Goal: Task Accomplishment & Management: Use online tool/utility

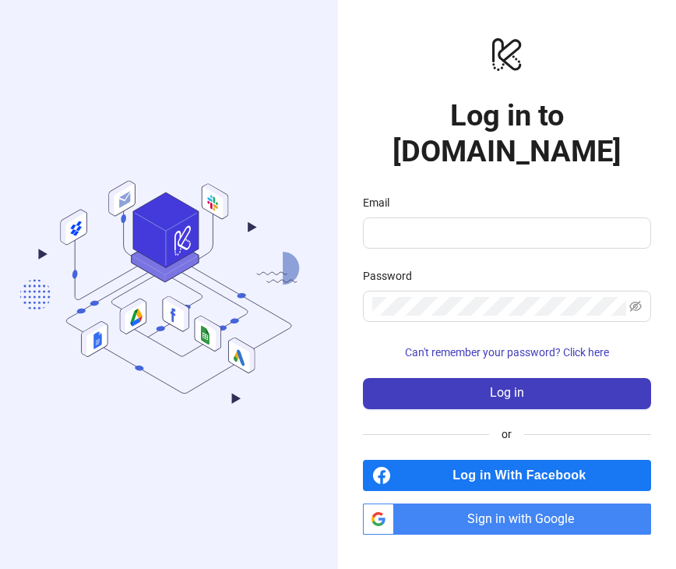
type input "**********"
click at [426, 290] on span at bounding box center [507, 305] width 288 height 31
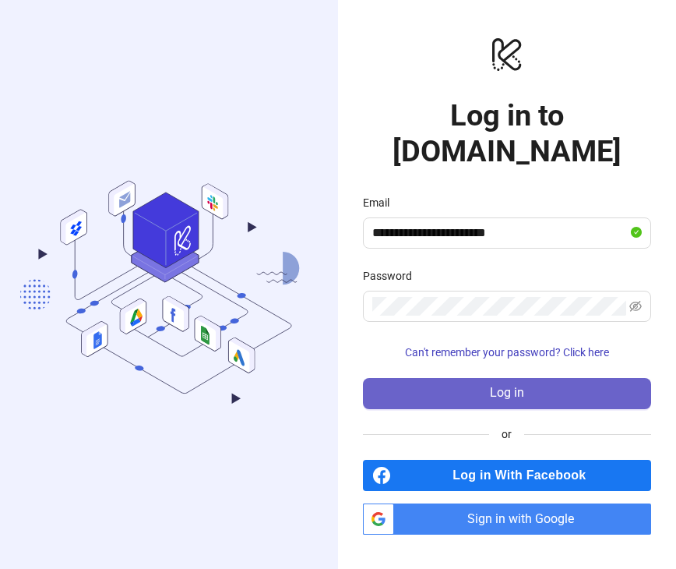
click at [455, 378] on button "Log in" at bounding box center [507, 393] width 288 height 31
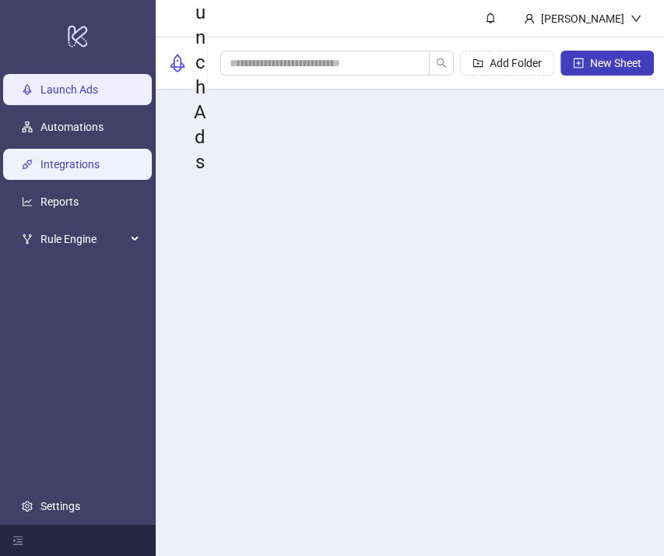
click at [54, 166] on link "Integrations" at bounding box center [69, 164] width 59 height 12
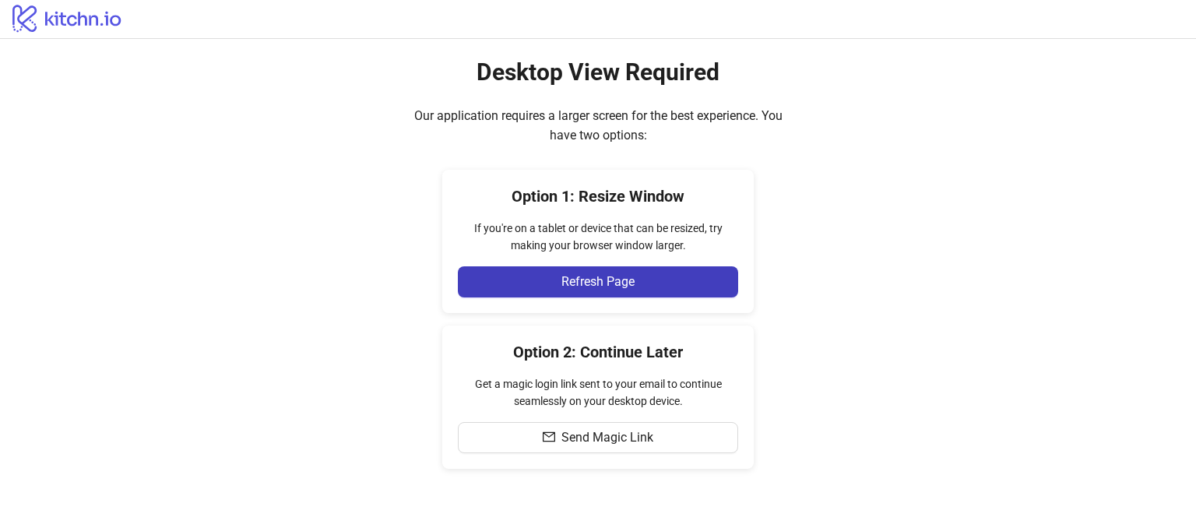
drag, startPoint x: 518, startPoint y: 280, endPoint x: 399, endPoint y: 325, distance: 127.2
click at [517, 280] on button "Refresh Page" at bounding box center [598, 281] width 280 height 31
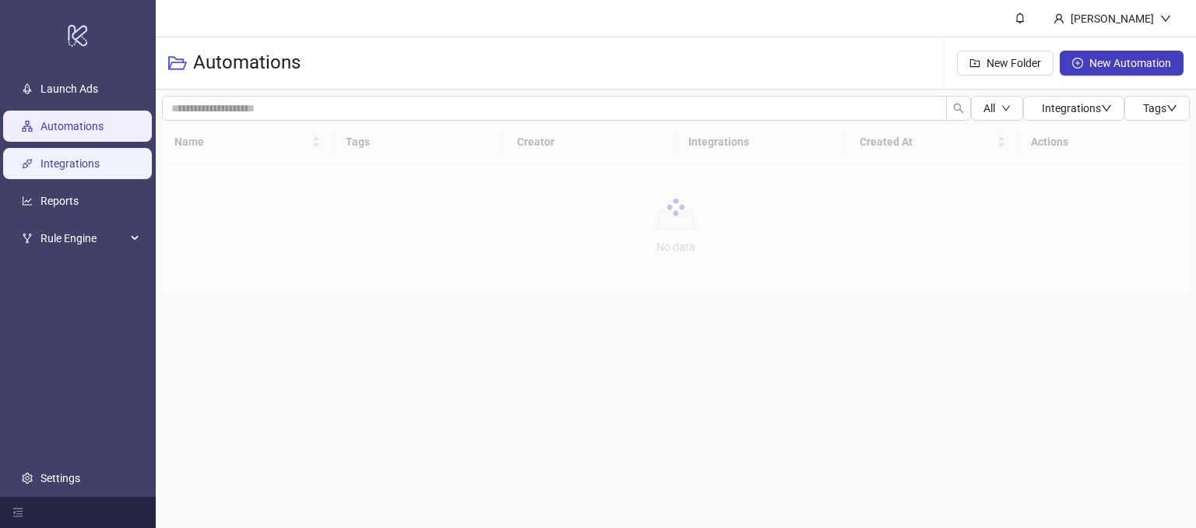
click at [47, 166] on link "Integrations" at bounding box center [69, 164] width 59 height 12
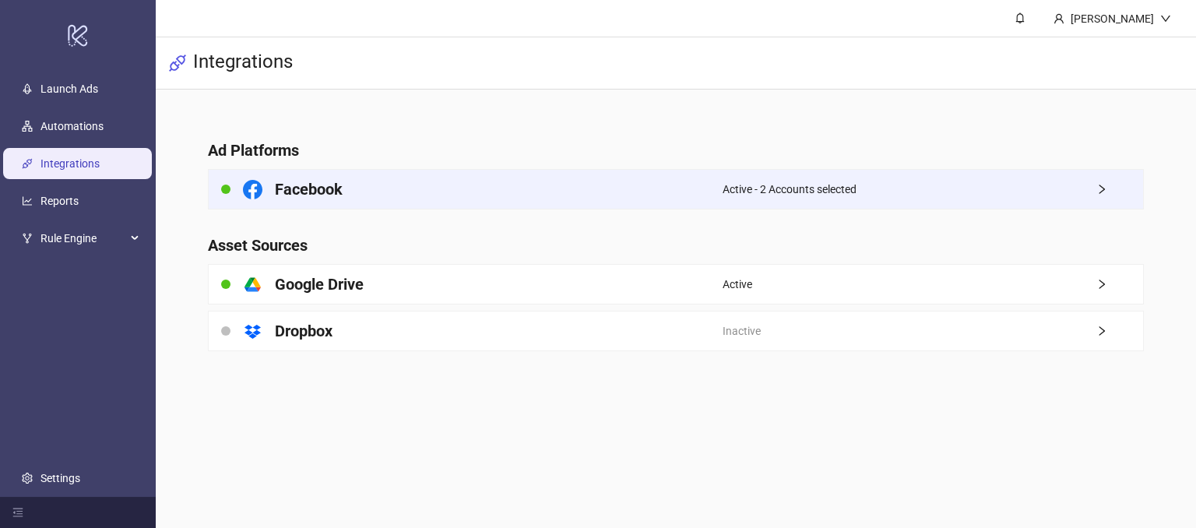
click at [632, 201] on div "Facebook" at bounding box center [466, 189] width 514 height 39
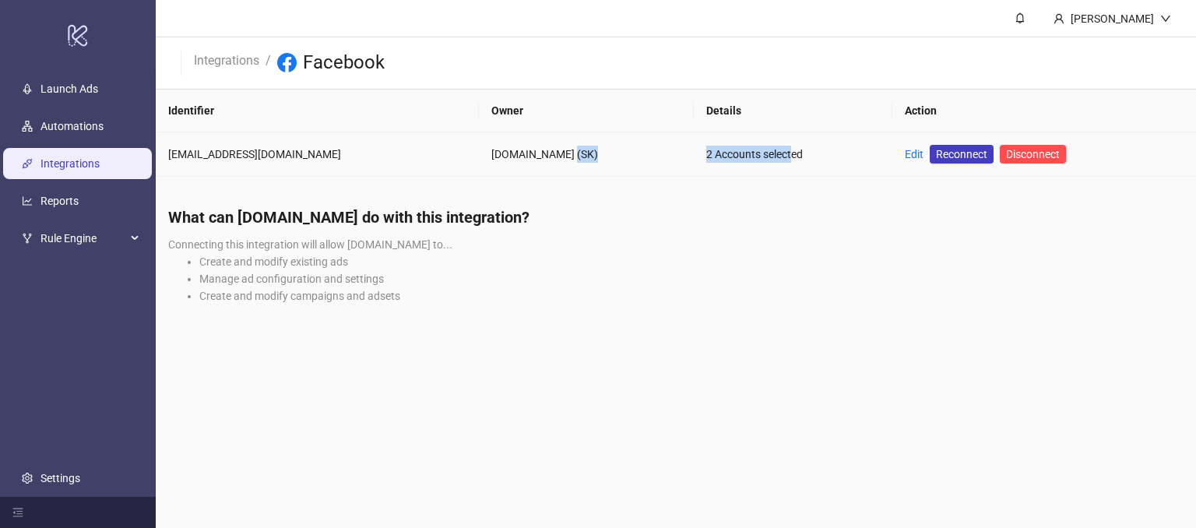
drag, startPoint x: 570, startPoint y: 149, endPoint x: 651, endPoint y: 224, distance: 110.2
click at [661, 143] on tr "[PERSON_NAME][EMAIL_ADDRESS][DOMAIN_NAME] [DOMAIN_NAME] (SK) 2 Accounts selecte…" at bounding box center [676, 154] width 1040 height 44
click at [651, 224] on h4 "What can [DOMAIN_NAME] do with this integration?" at bounding box center [676, 217] width 1016 height 22
click at [240, 63] on link "Integrations" at bounding box center [227, 59] width 72 height 17
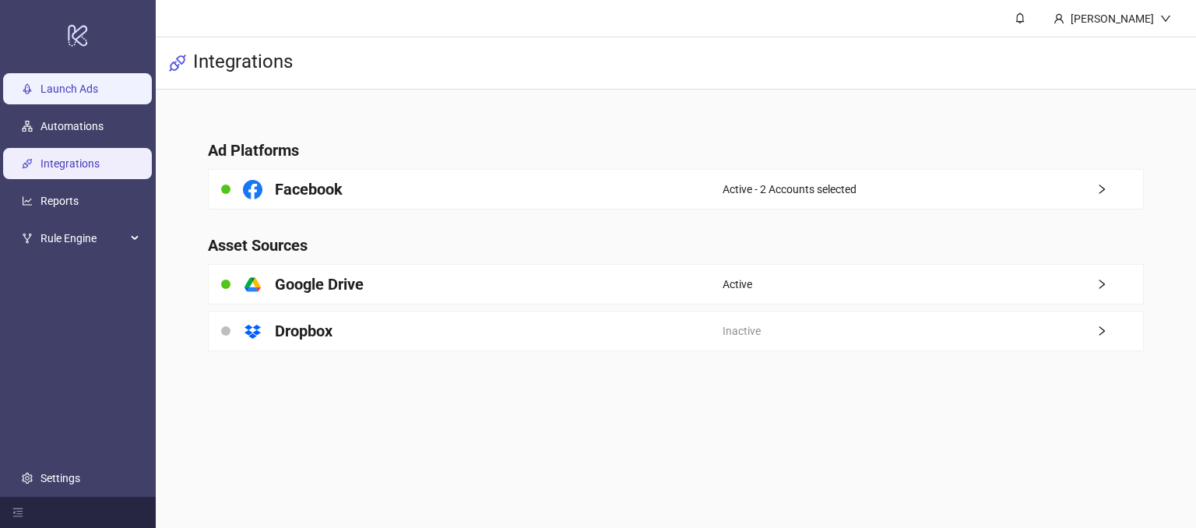
click at [77, 88] on link "Launch Ads" at bounding box center [69, 89] width 58 height 12
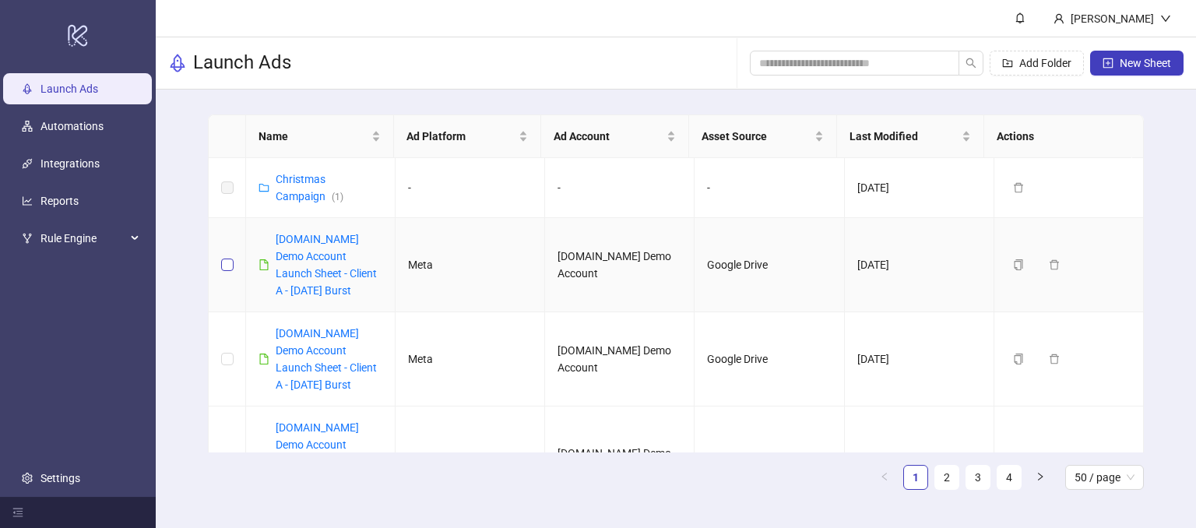
click at [223, 256] on label at bounding box center [227, 264] width 12 height 17
click at [1131, 67] on span "New Sheet" at bounding box center [1145, 63] width 51 height 12
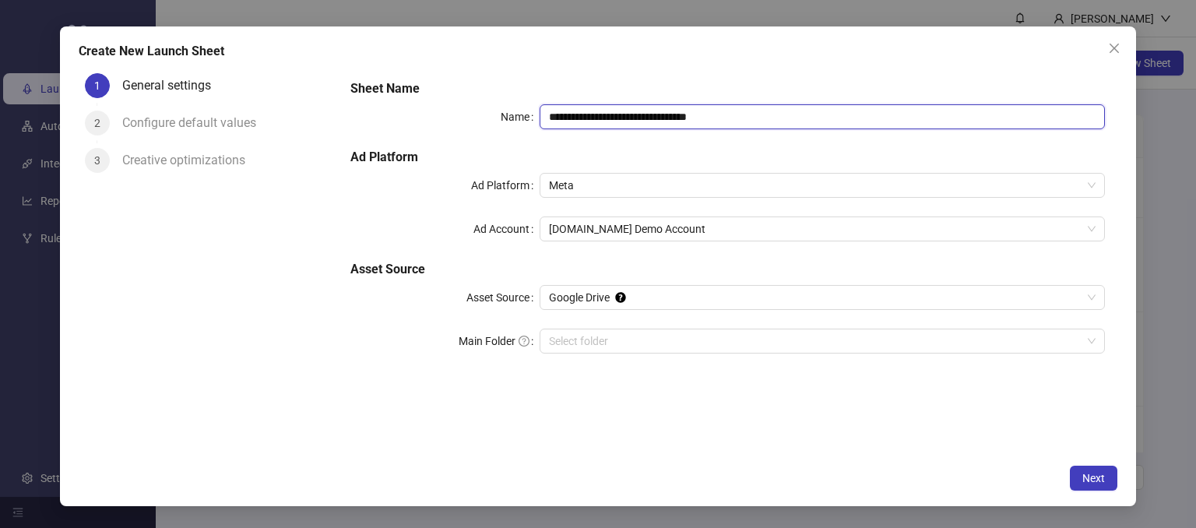
click at [729, 127] on input "**********" at bounding box center [823, 116] width 566 height 25
click at [742, 125] on input "**********" at bounding box center [823, 116] width 566 height 25
drag, startPoint x: 737, startPoint y: 113, endPoint x: 622, endPoint y: 108, distance: 114.6
click at [622, 108] on input "**********" at bounding box center [823, 116] width 566 height 25
click at [604, 192] on span "Meta" at bounding box center [822, 185] width 547 height 23
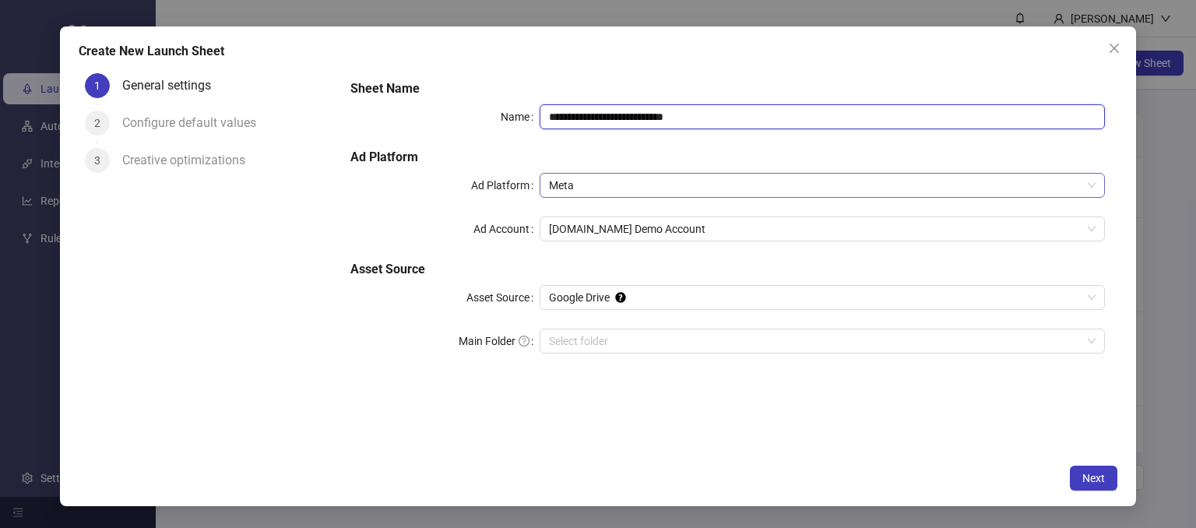
type input "**********"
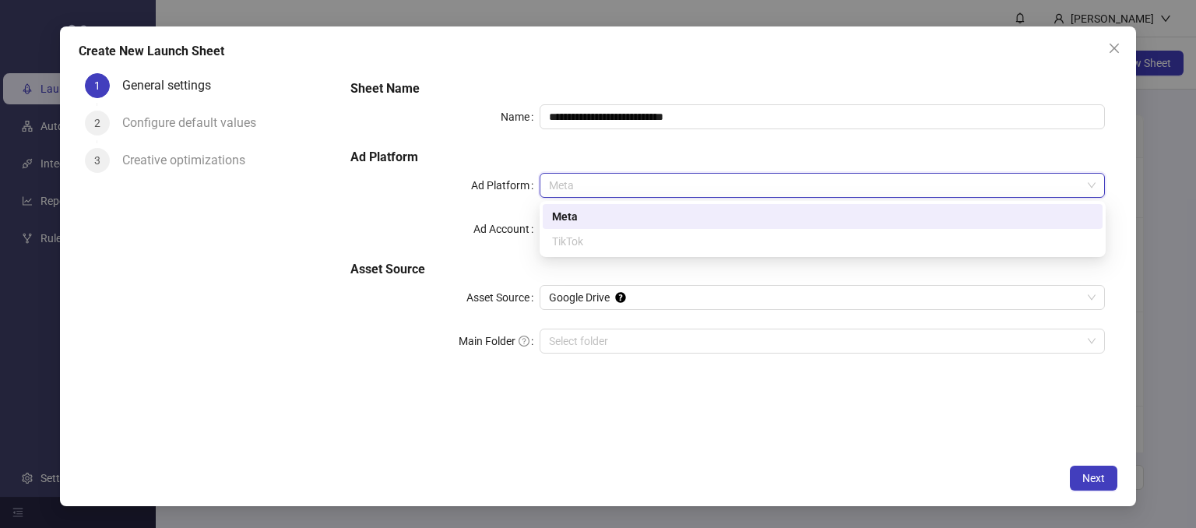
click at [561, 218] on div "Meta" at bounding box center [822, 216] width 541 height 17
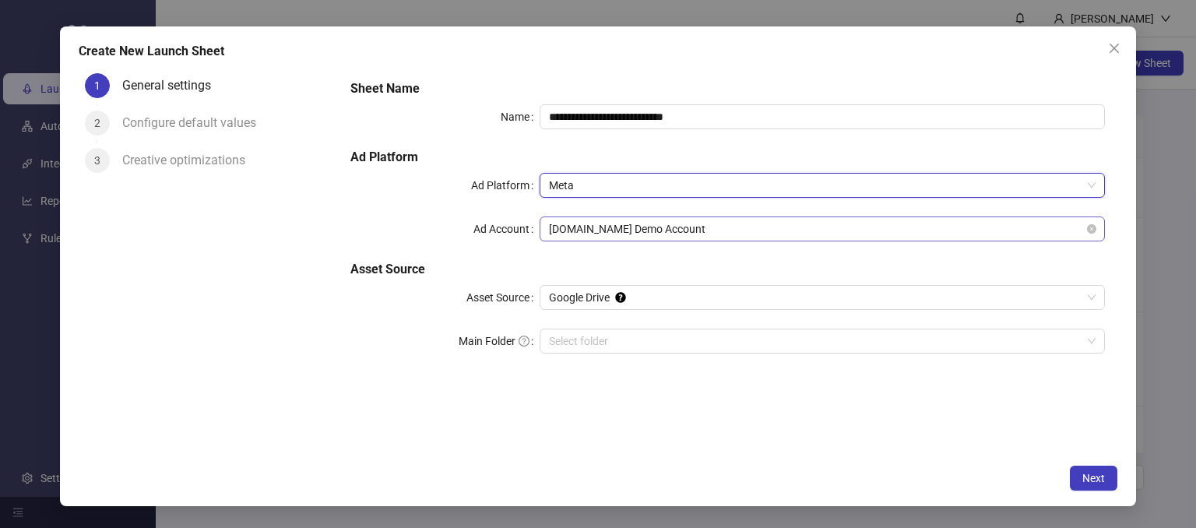
click at [589, 222] on span "[DOMAIN_NAME] Demo Account" at bounding box center [822, 228] width 547 height 23
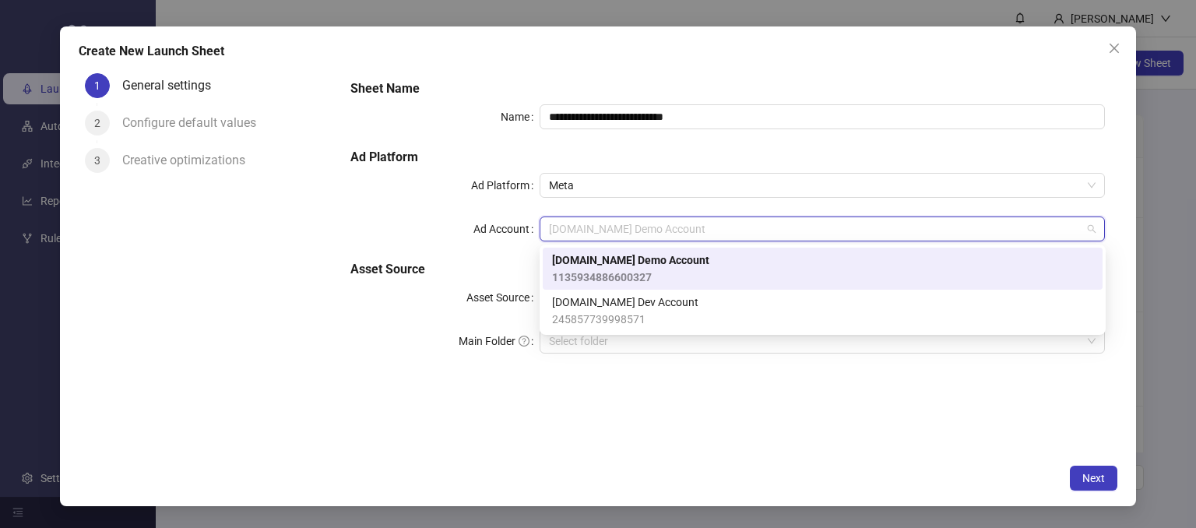
click at [586, 273] on span "1135934886600327" at bounding box center [630, 277] width 157 height 17
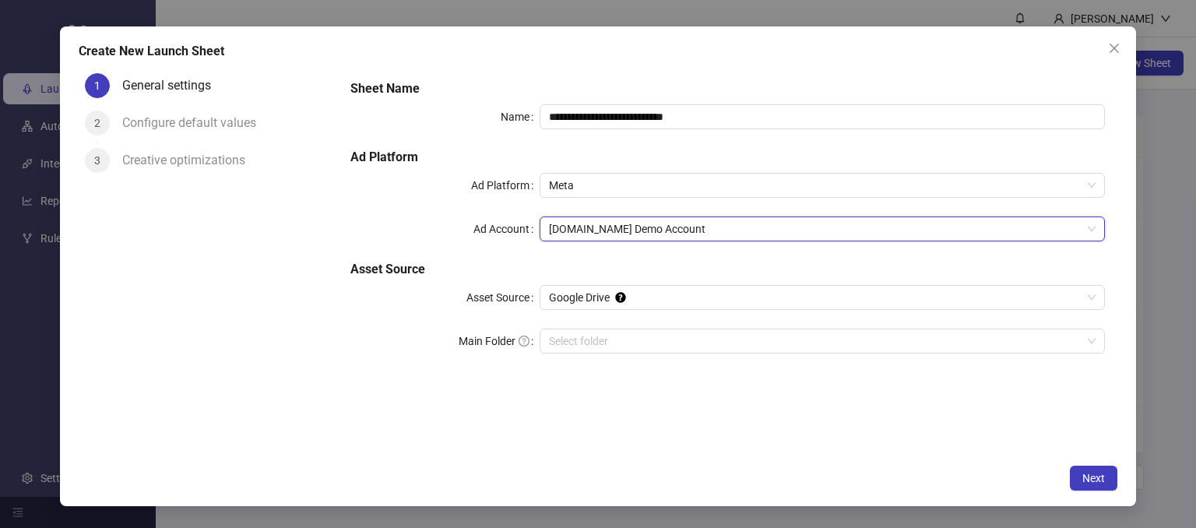
click at [221, 321] on div "1 General settings 2 Configure default values 3 Creative optimizations" at bounding box center [209, 261] width 260 height 389
drag, startPoint x: 456, startPoint y: 353, endPoint x: 490, endPoint y: 348, distance: 34.6
click at [490, 348] on div "Main Folder" at bounding box center [444, 341] width 188 height 25
click at [532, 393] on div "**********" at bounding box center [728, 261] width 780 height 389
click at [579, 340] on input "Main Folder" at bounding box center [815, 340] width 533 height 23
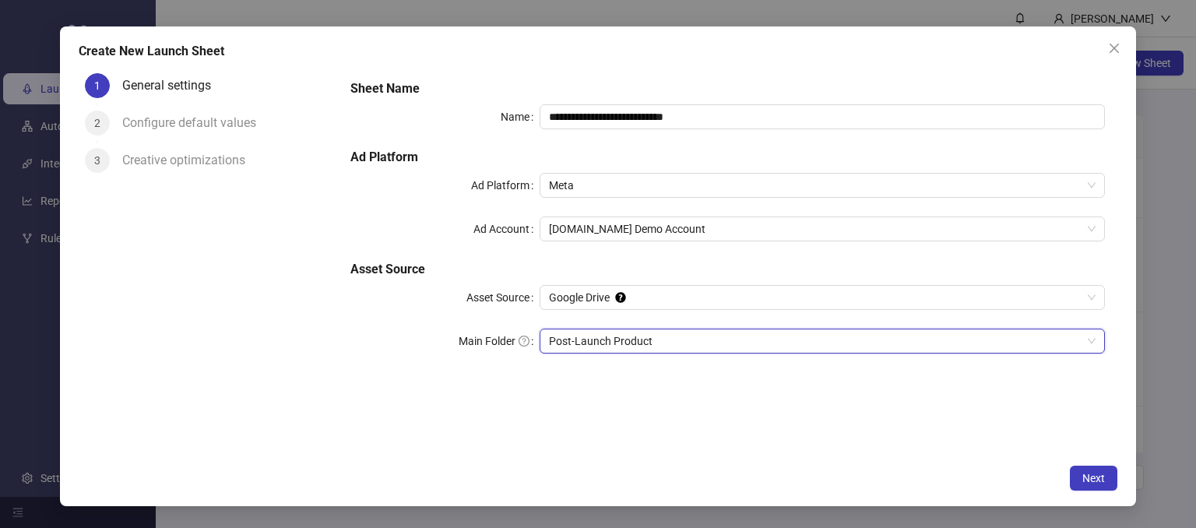
drag, startPoint x: 1098, startPoint y: 481, endPoint x: 1067, endPoint y: 474, distance: 31.8
click at [1098, 480] on span "Next" at bounding box center [1094, 478] width 23 height 12
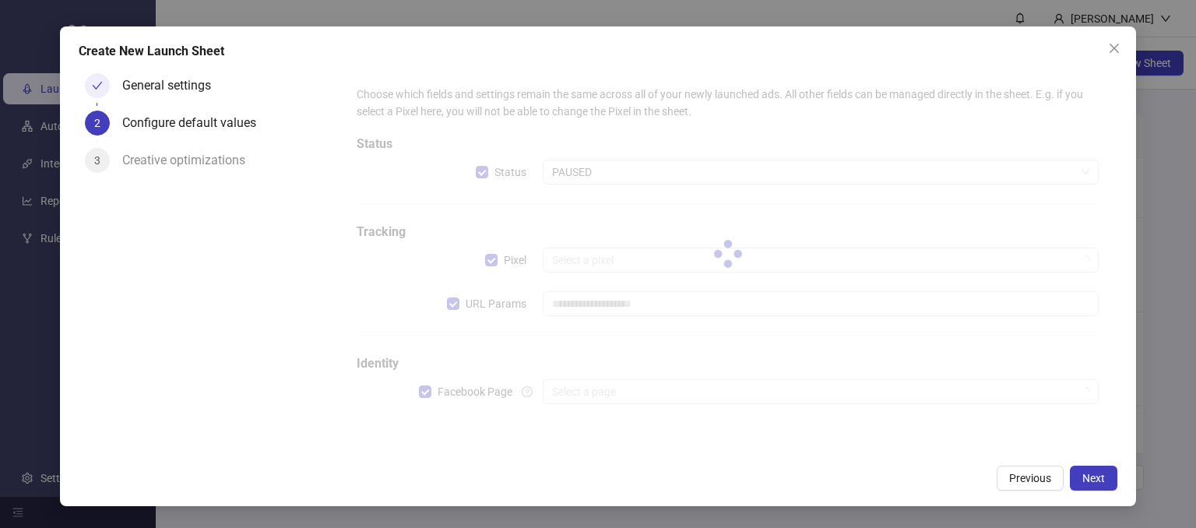
type input "**********"
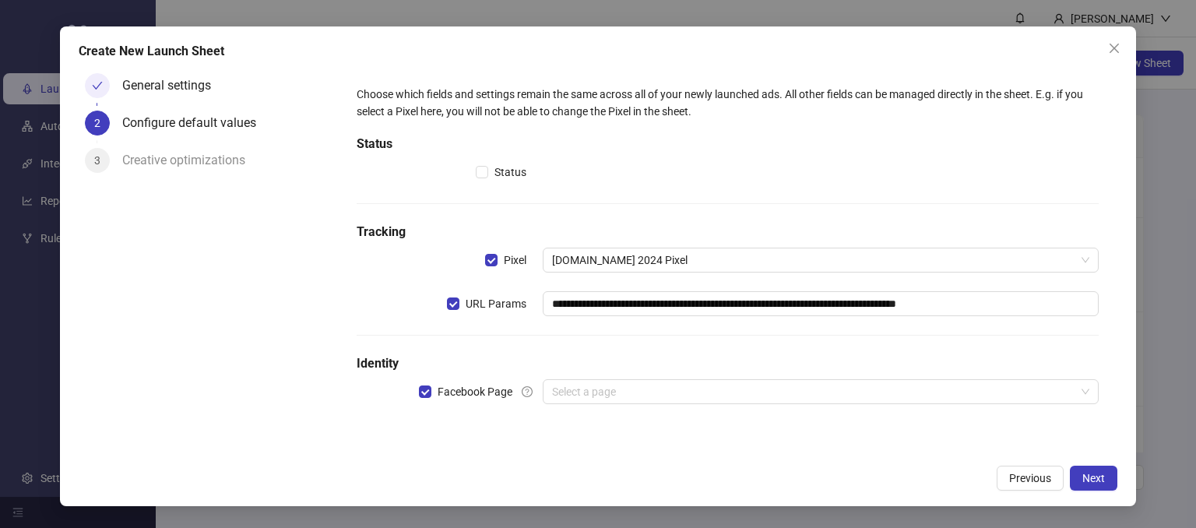
click at [315, 333] on div "General settings 2 Configure default values 3 Creative optimizations" at bounding box center [209, 261] width 260 height 389
click at [608, 386] on div at bounding box center [821, 391] width 557 height 25
click at [629, 431] on div "**********" at bounding box center [727, 254] width 767 height 362
click at [646, 393] on input "search" at bounding box center [814, 391] width 524 height 23
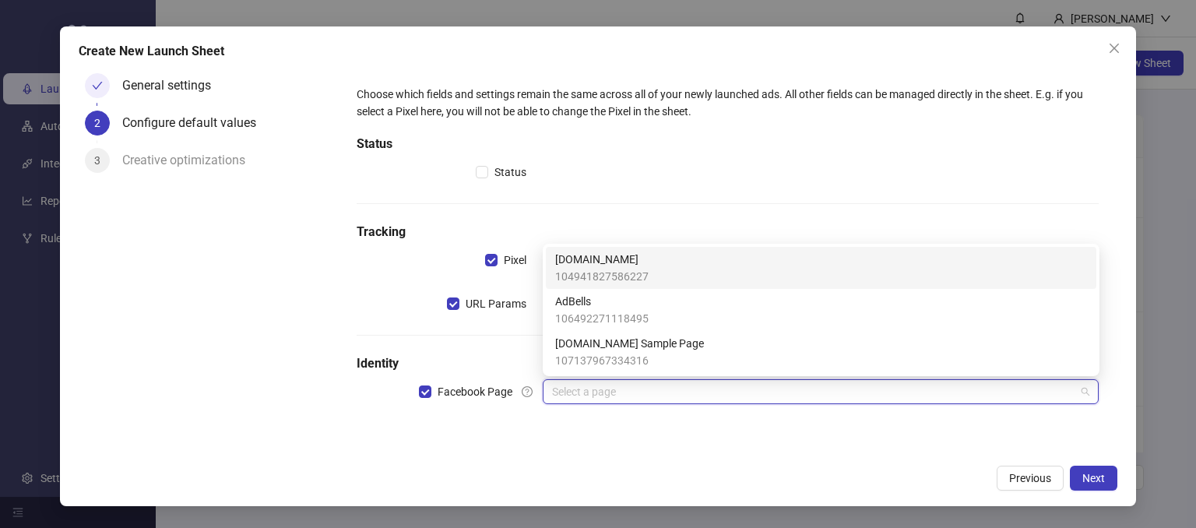
click at [577, 257] on span "[DOMAIN_NAME]" at bounding box center [601, 259] width 93 height 17
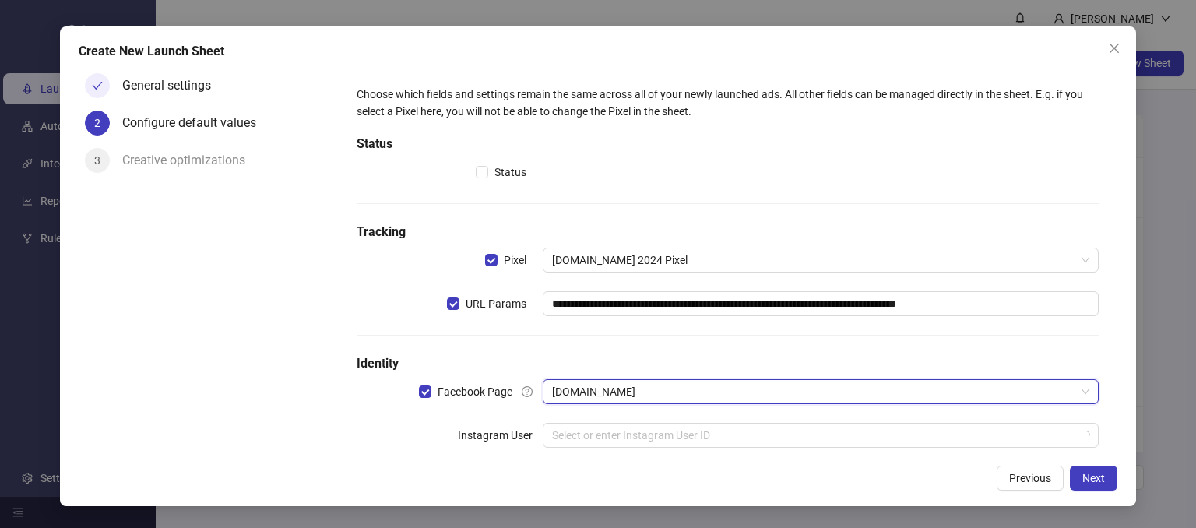
click at [299, 415] on div "General settings 2 Configure default values 3 Creative optimizations" at bounding box center [209, 261] width 260 height 389
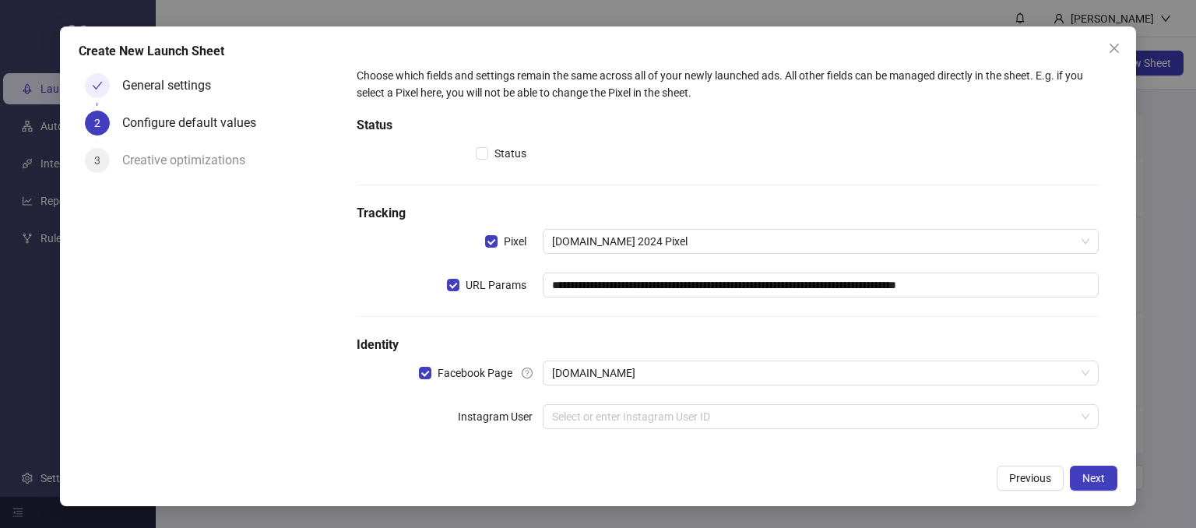
scroll to position [28, 0]
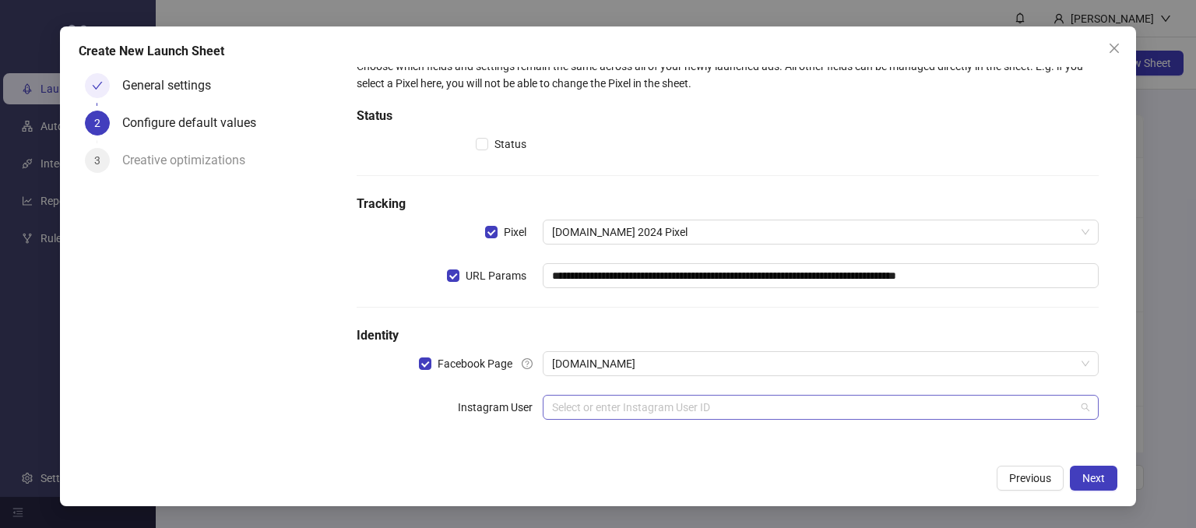
click at [557, 416] on input "search" at bounding box center [814, 407] width 524 height 23
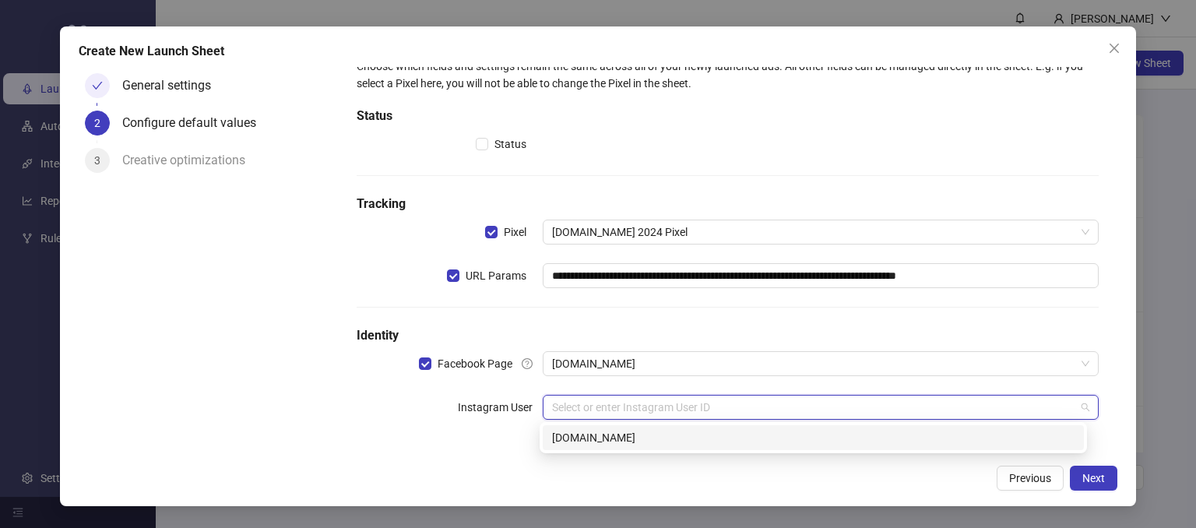
click at [558, 441] on div "[DOMAIN_NAME]" at bounding box center [813, 437] width 523 height 17
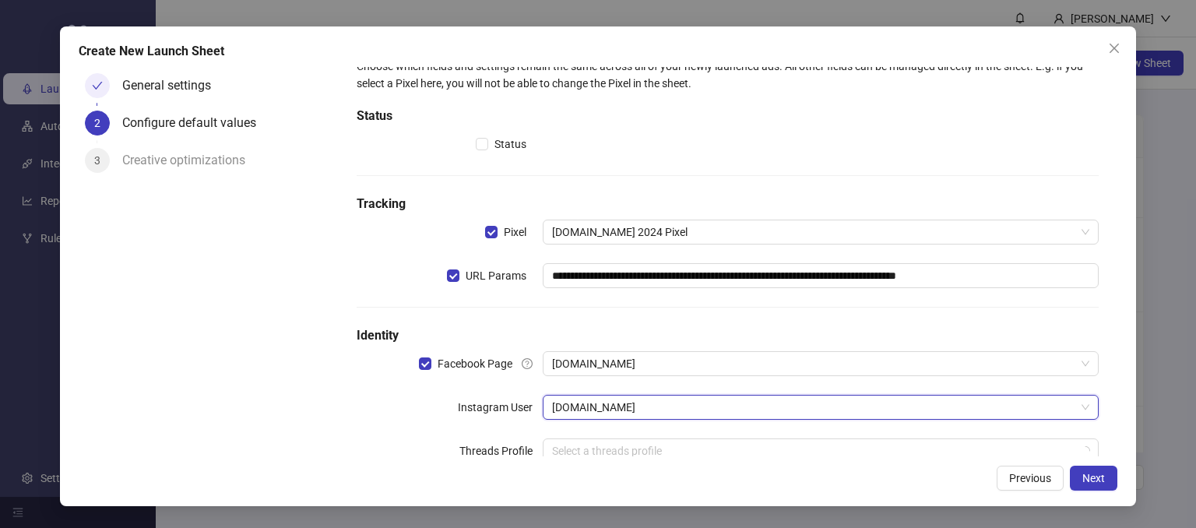
drag, startPoint x: 338, startPoint y: 419, endPoint x: 357, endPoint y: 409, distance: 21.3
click at [338, 418] on form "**********" at bounding box center [728, 270] width 780 height 462
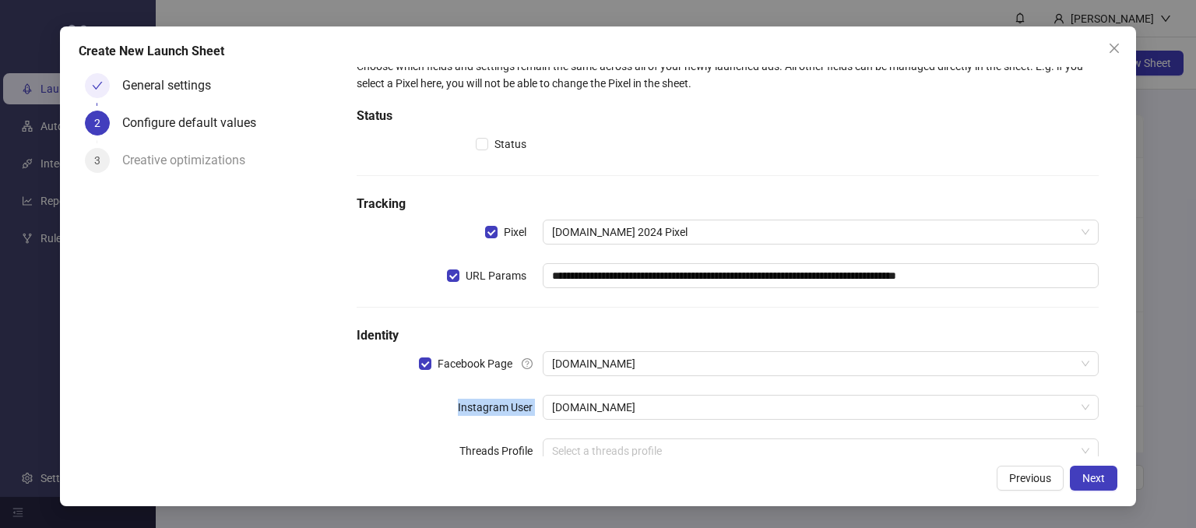
click at [381, 437] on div "**********" at bounding box center [727, 269] width 755 height 437
click at [525, 452] on label "Threads Profile" at bounding box center [500, 450] width 83 height 25
drag, startPoint x: 474, startPoint y: 401, endPoint x: 524, endPoint y: 414, distance: 52.3
click at [524, 414] on div "Instagram User" at bounding box center [449, 407] width 185 height 25
drag, startPoint x: 386, startPoint y: 403, endPoint x: 404, endPoint y: 371, distance: 35.9
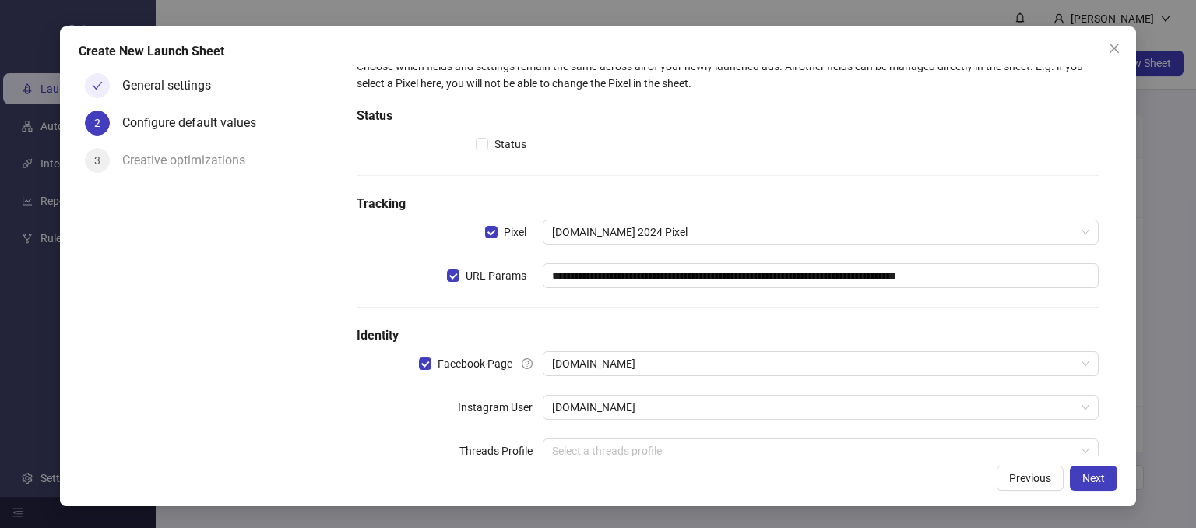
click at [387, 401] on div "Instagram User" at bounding box center [449, 407] width 185 height 25
click at [422, 370] on label "Facebook Page" at bounding box center [469, 363] width 100 height 17
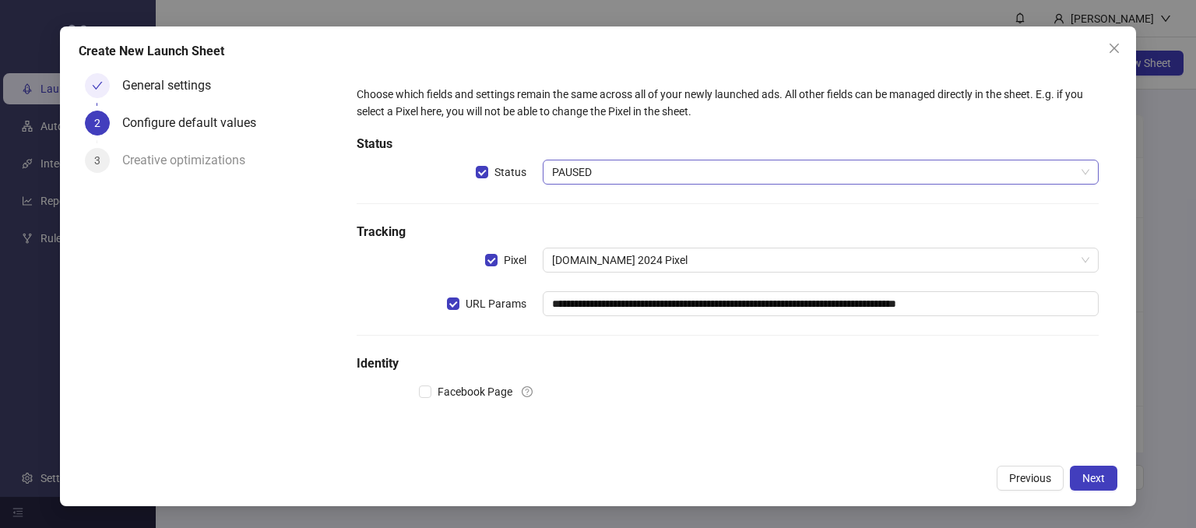
click at [576, 172] on span "PAUSED" at bounding box center [821, 171] width 538 height 23
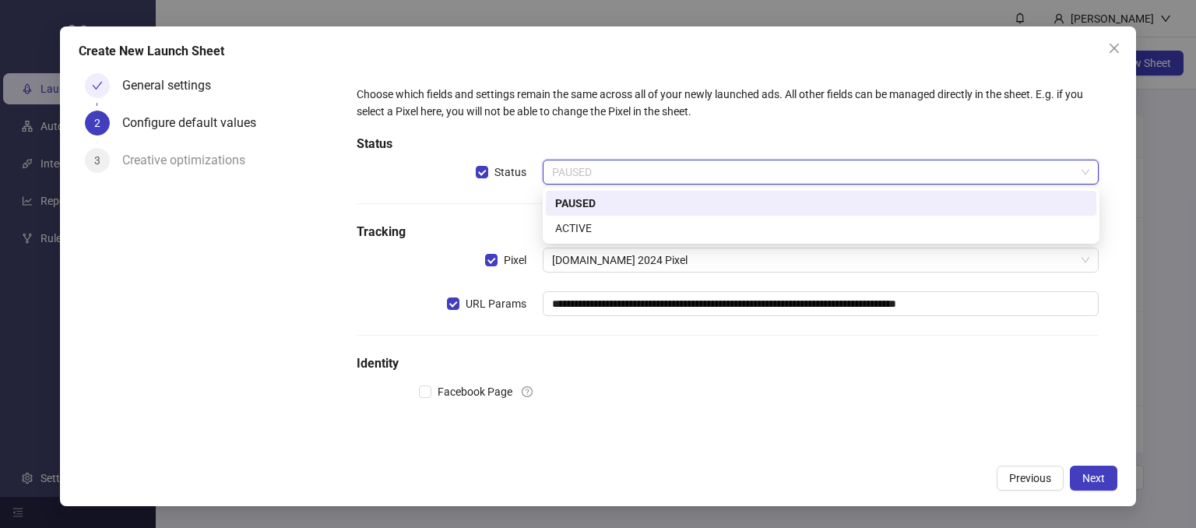
click at [562, 203] on div "PAUSED" at bounding box center [821, 203] width 532 height 17
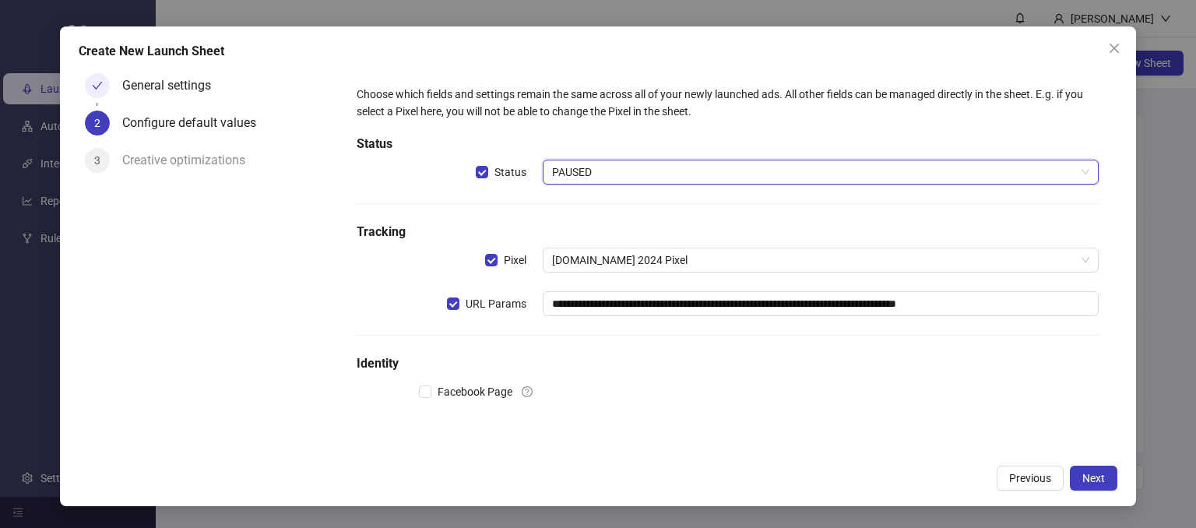
click at [579, 180] on span "PAUSED" at bounding box center [821, 171] width 538 height 23
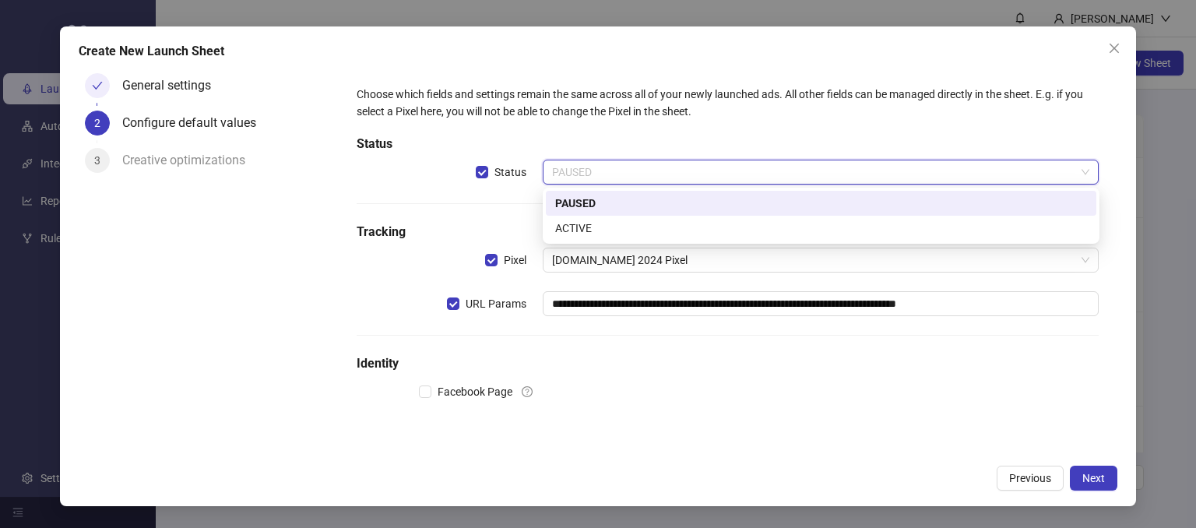
click at [573, 202] on div "PAUSED" at bounding box center [821, 203] width 532 height 17
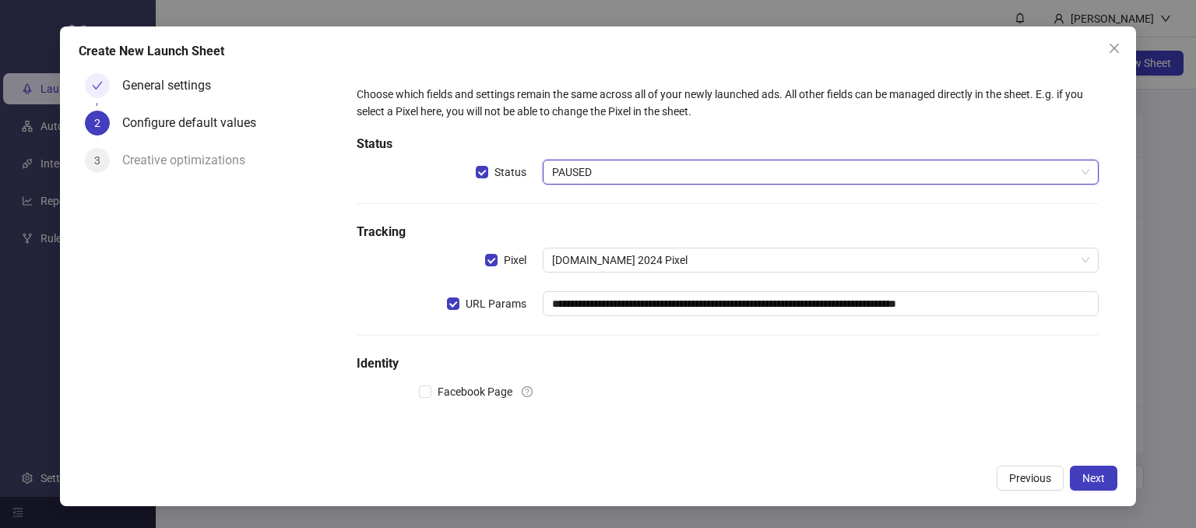
click at [474, 424] on div "**********" at bounding box center [727, 254] width 755 height 350
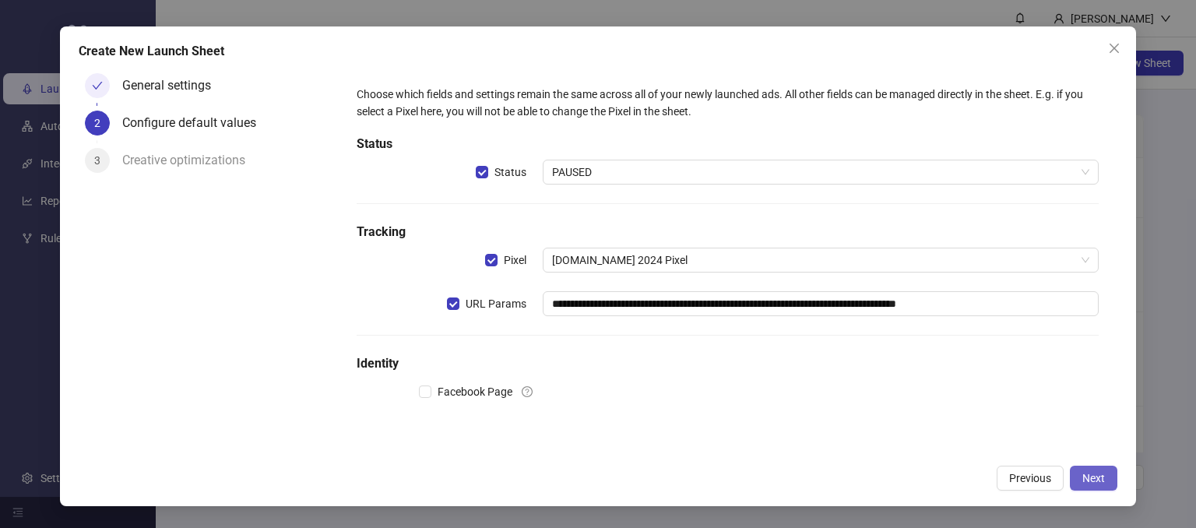
click at [1083, 484] on span "Next" at bounding box center [1094, 478] width 23 height 12
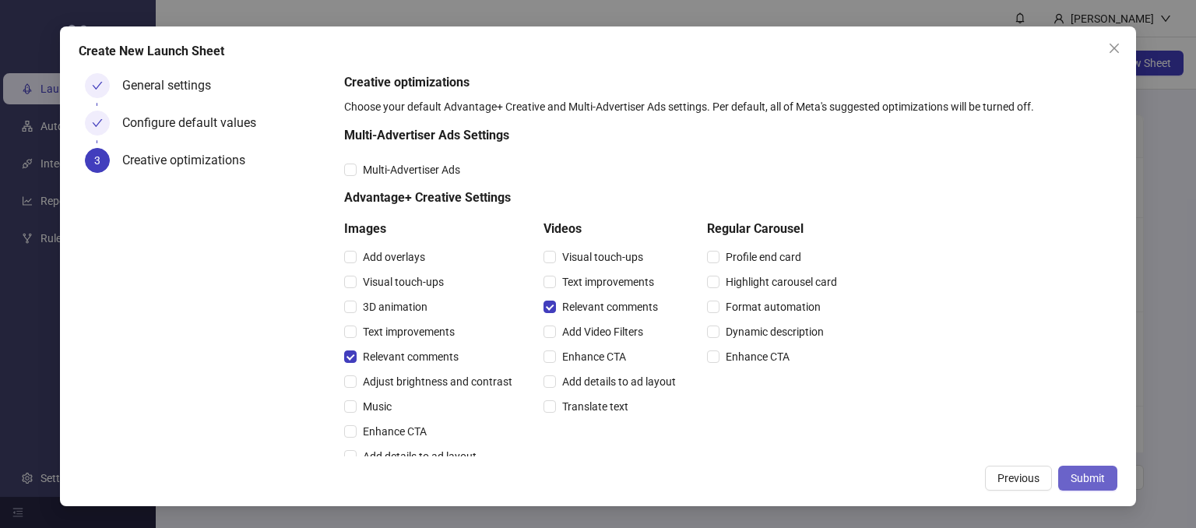
click at [1081, 477] on span "Submit" at bounding box center [1088, 478] width 34 height 12
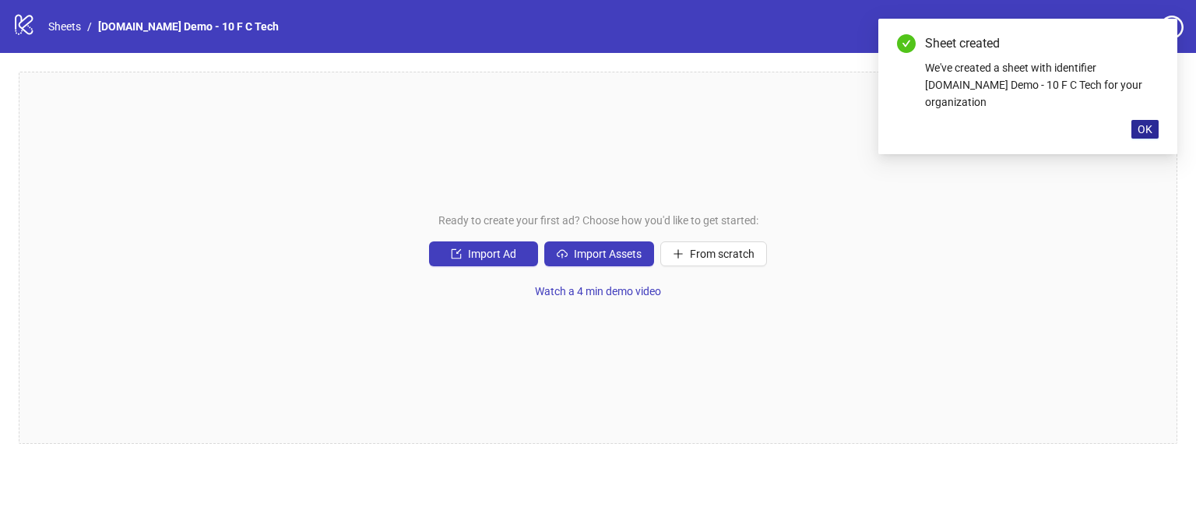
click at [1140, 123] on span "OK" at bounding box center [1145, 129] width 15 height 12
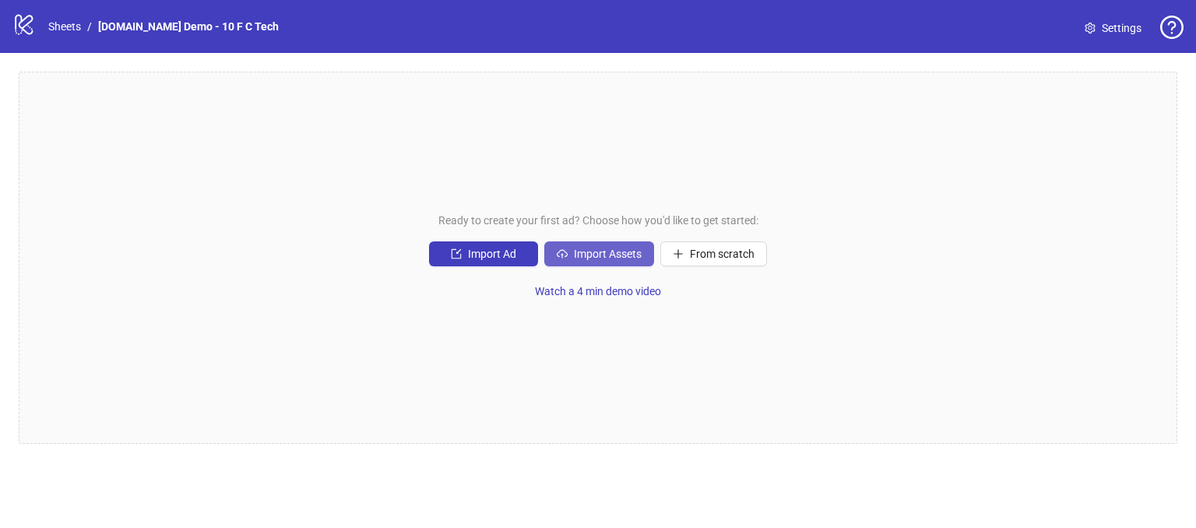
click at [607, 262] on button "Import Assets" at bounding box center [599, 253] width 110 height 25
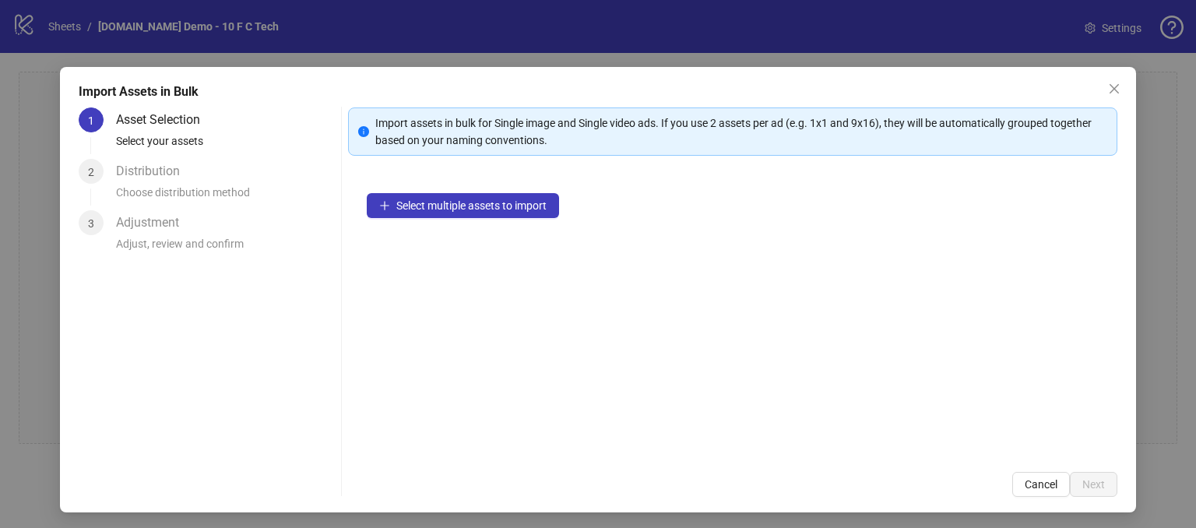
scroll to position [14, 0]
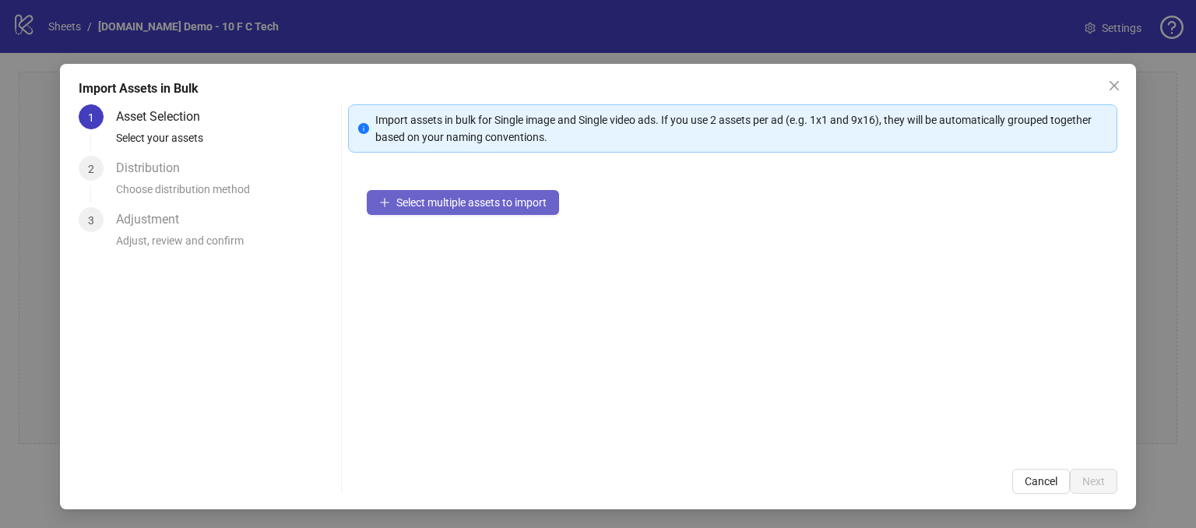
click at [466, 206] on span "Select multiple assets to import" at bounding box center [471, 202] width 150 height 12
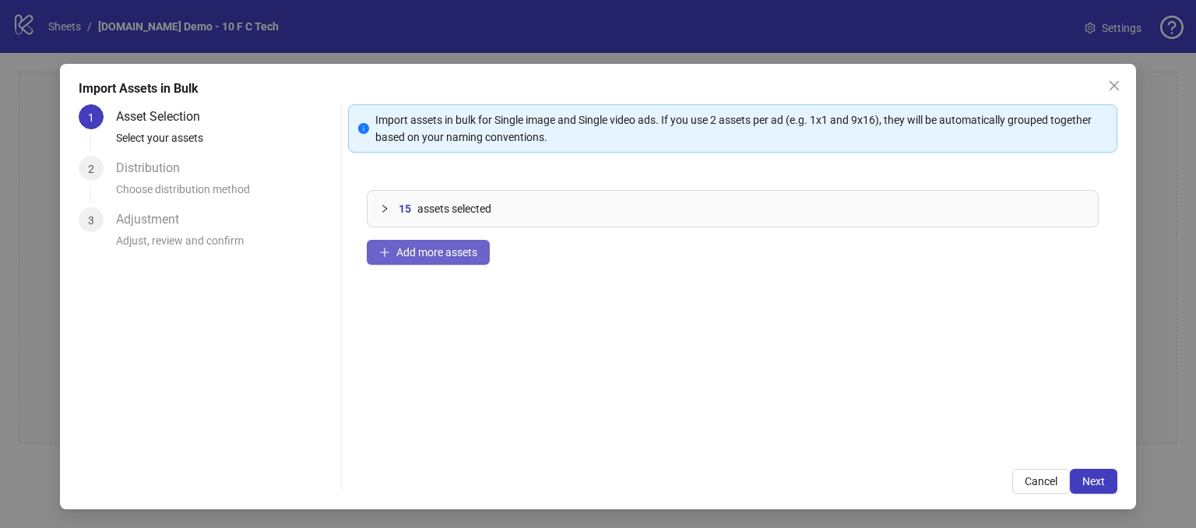
click at [410, 250] on span "Add more assets" at bounding box center [436, 252] width 81 height 12
click at [643, 365] on div "21 assets selected Add more assets" at bounding box center [732, 310] width 769 height 279
click at [1083, 481] on span "Next" at bounding box center [1094, 481] width 23 height 12
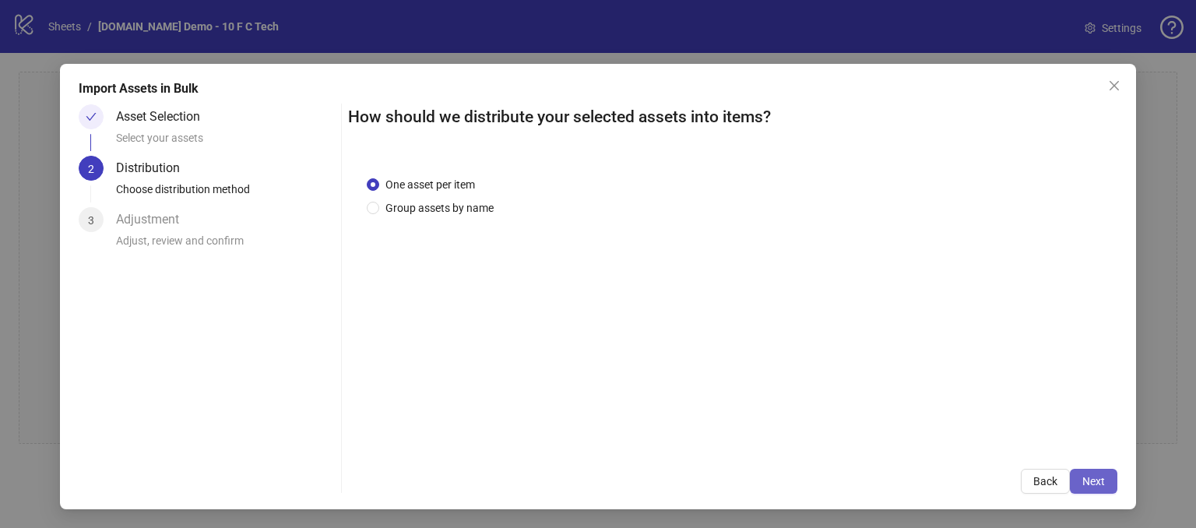
click at [1083, 484] on span "Next" at bounding box center [1094, 481] width 23 height 12
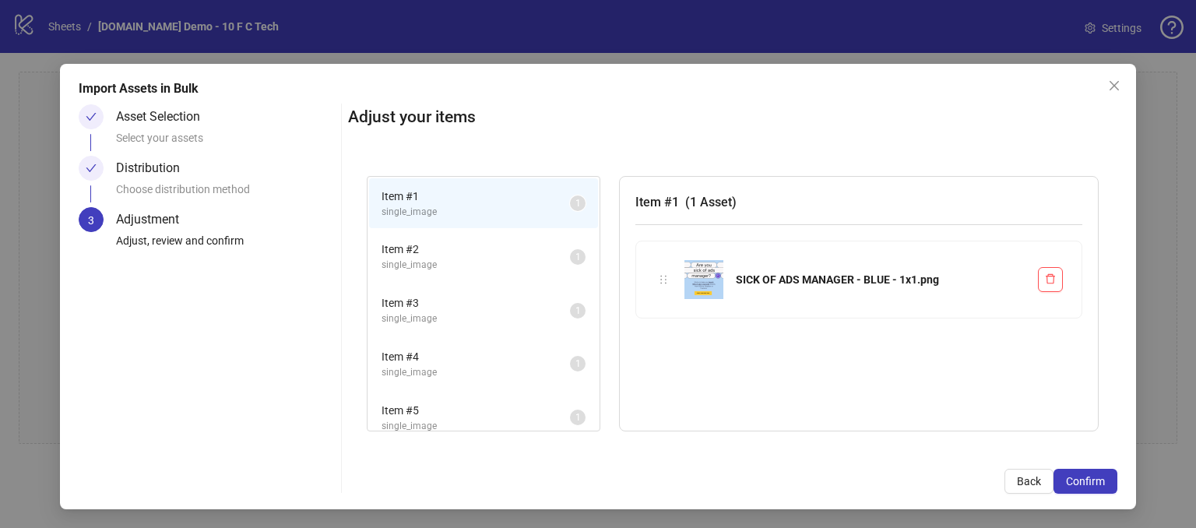
click at [455, 319] on span "single_image" at bounding box center [476, 319] width 188 height 15
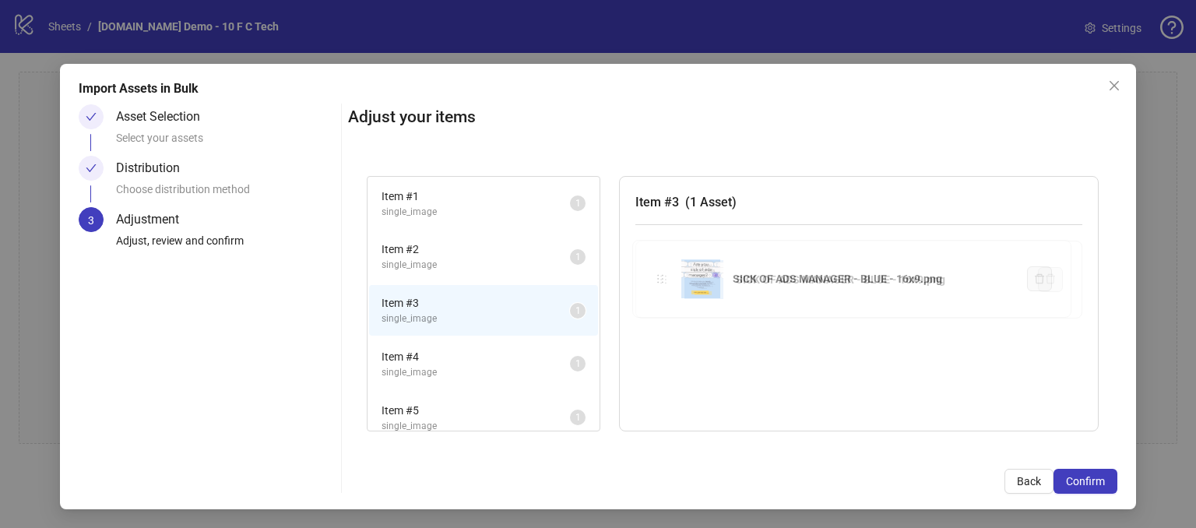
drag, startPoint x: 659, startPoint y: 281, endPoint x: 648, endPoint y: 342, distance: 61.7
click at [648, 342] on div "Item # 1 single_image 1 Item # 2 single_image 1 Item # 3 single_image 1 Item # …" at bounding box center [732, 304] width 769 height 294
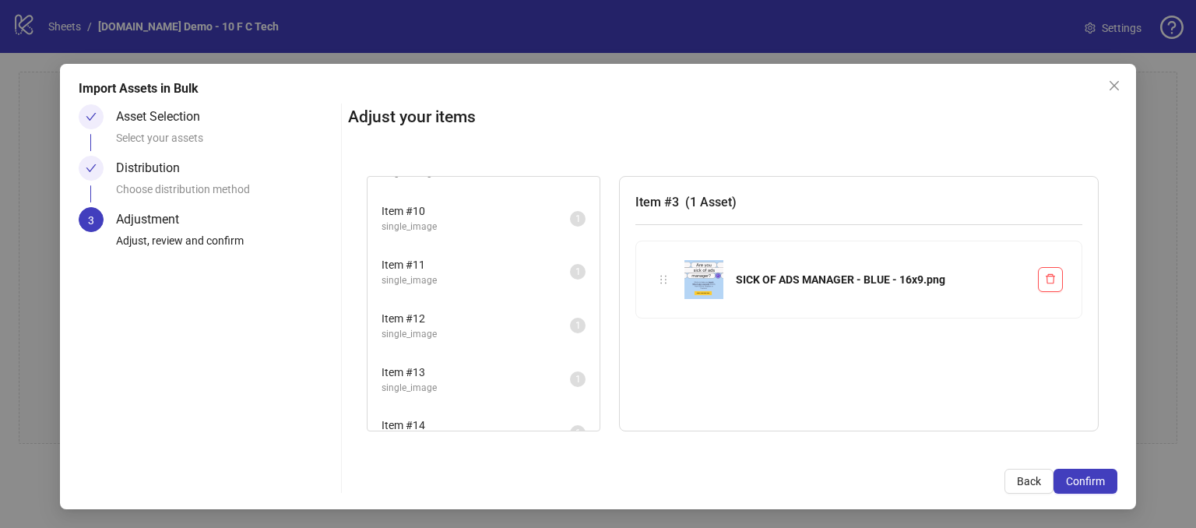
click at [478, 331] on span "single_image" at bounding box center [476, 334] width 188 height 15
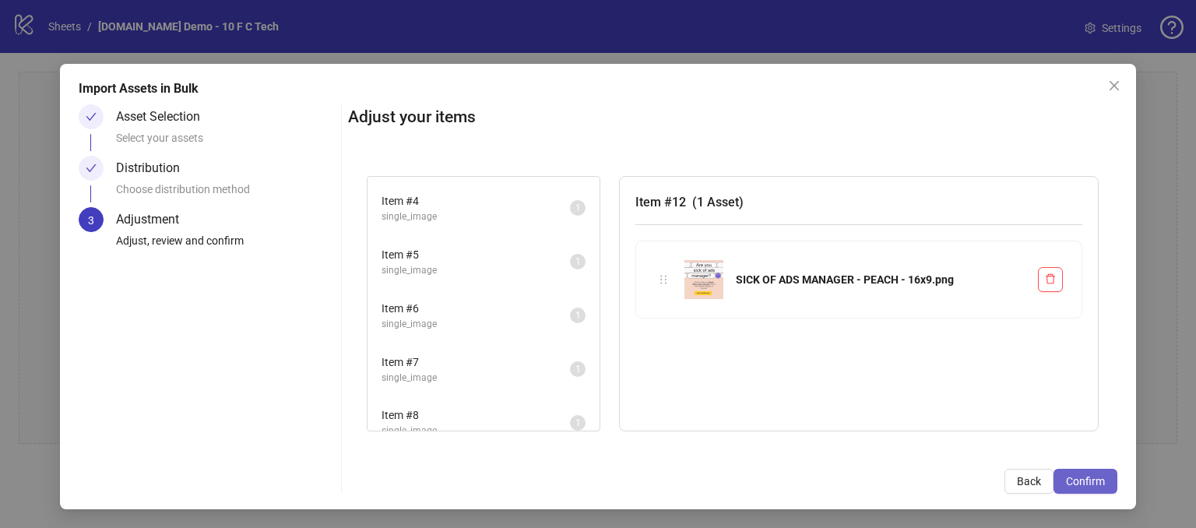
click at [1068, 481] on span "Confirm" at bounding box center [1085, 481] width 39 height 12
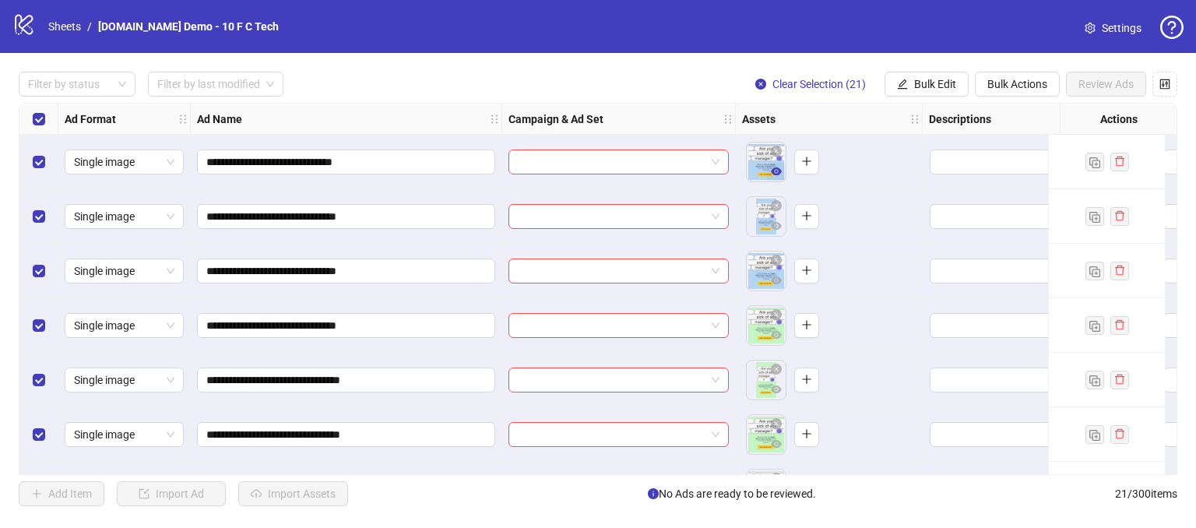
click at [776, 172] on icon "eye" at bounding box center [776, 171] width 11 height 11
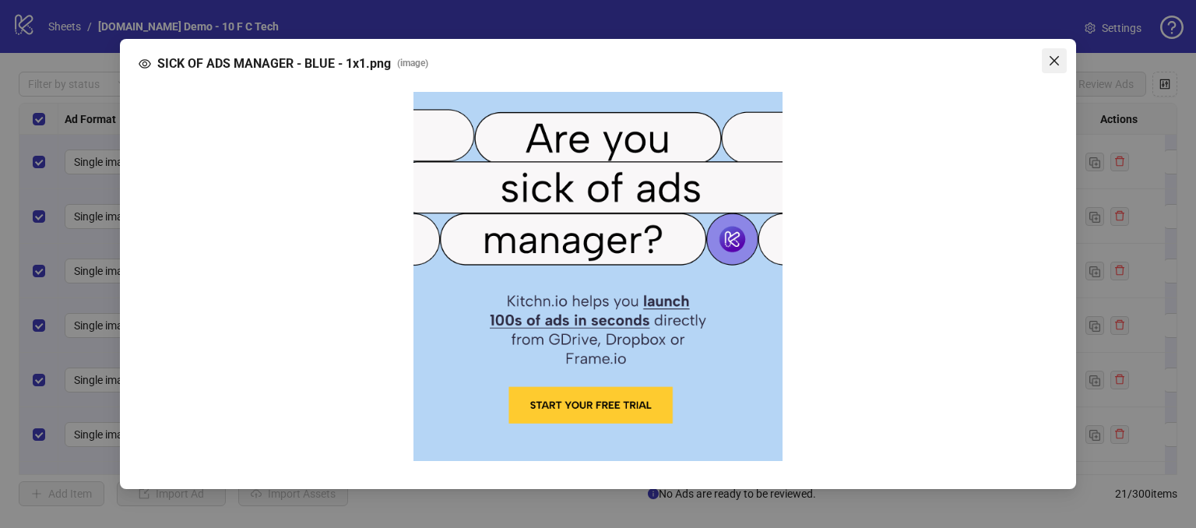
click at [1050, 58] on icon "close" at bounding box center [1054, 61] width 12 height 12
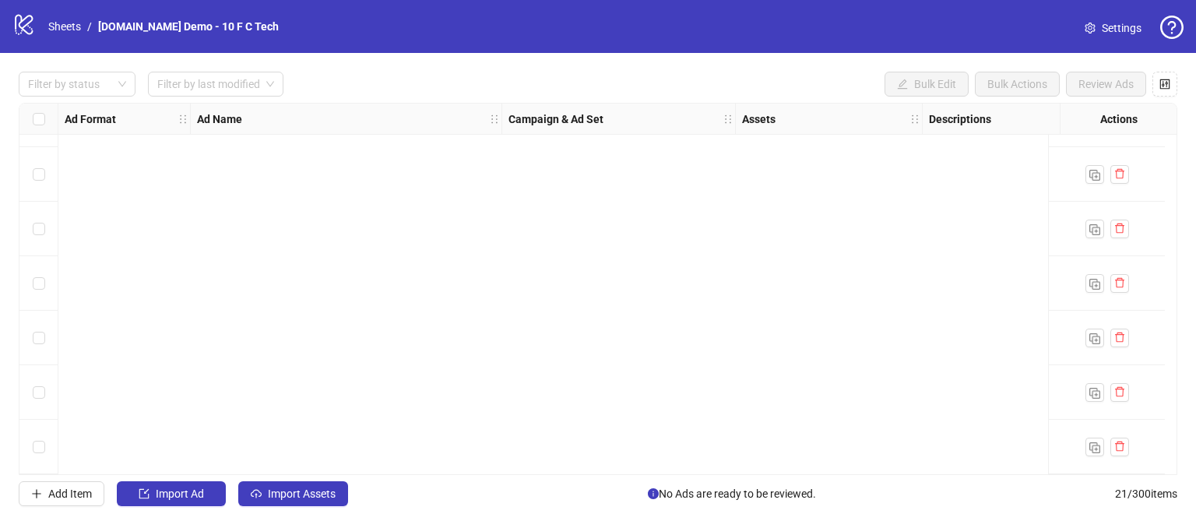
scroll to position [0, 0]
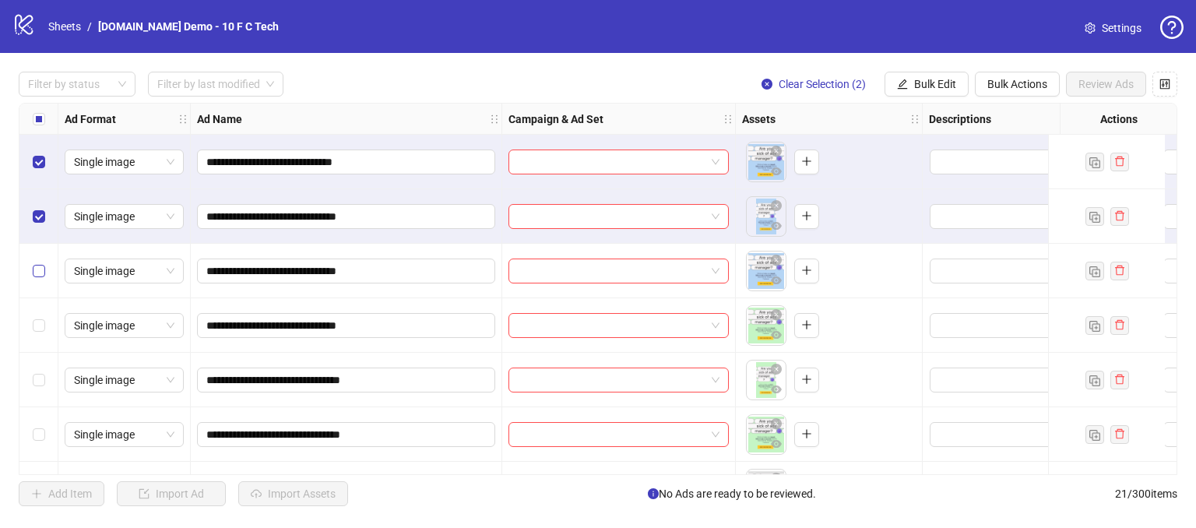
click at [44, 278] on label "Select row 3" at bounding box center [39, 270] width 12 height 17
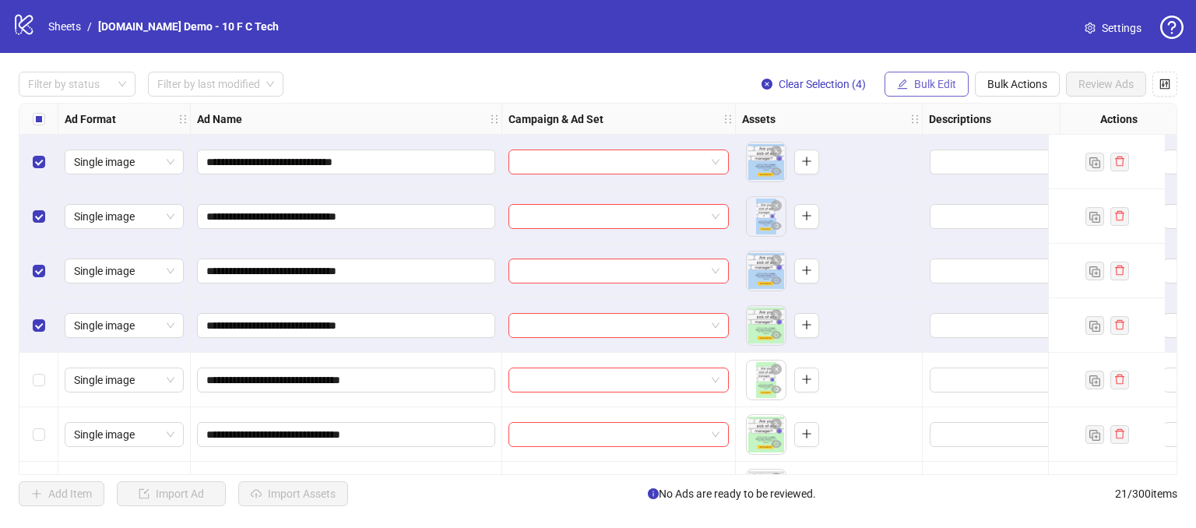
click at [942, 83] on span "Bulk Edit" at bounding box center [935, 84] width 42 height 12
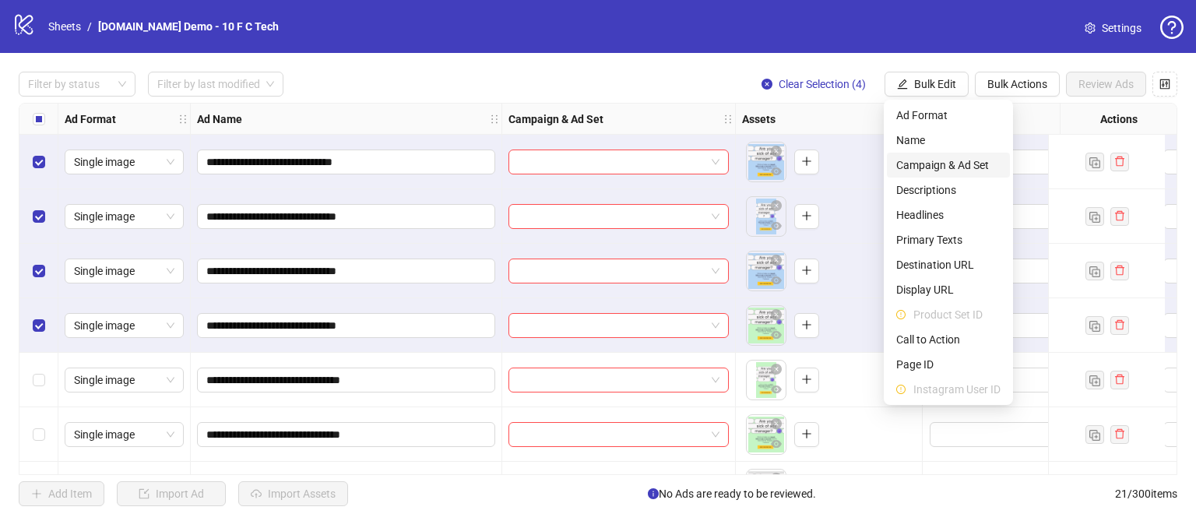
click at [920, 153] on li "Campaign & Ad Set" at bounding box center [948, 165] width 123 height 25
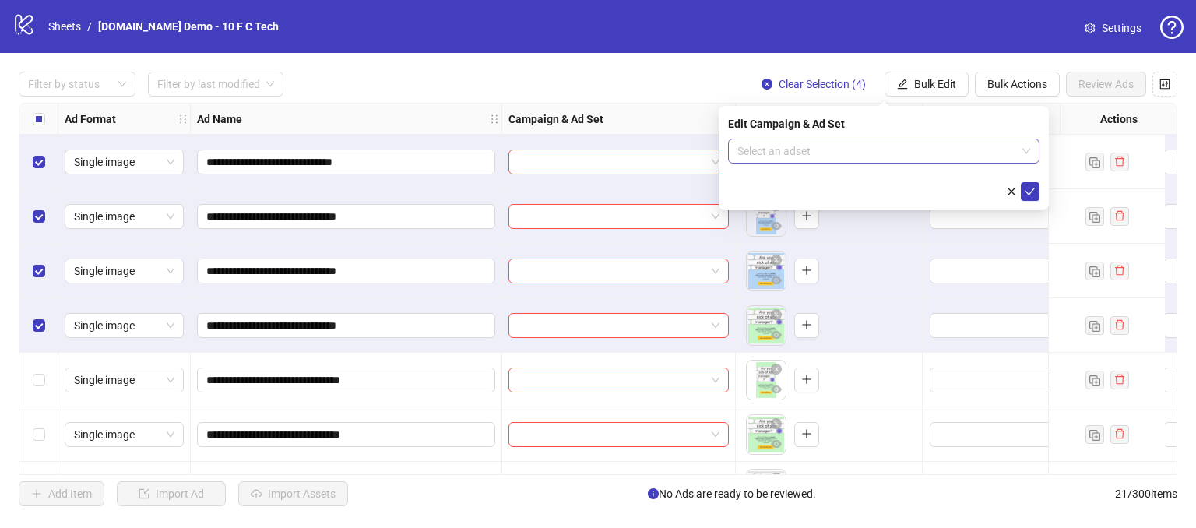
click at [797, 153] on input "search" at bounding box center [877, 150] width 279 height 23
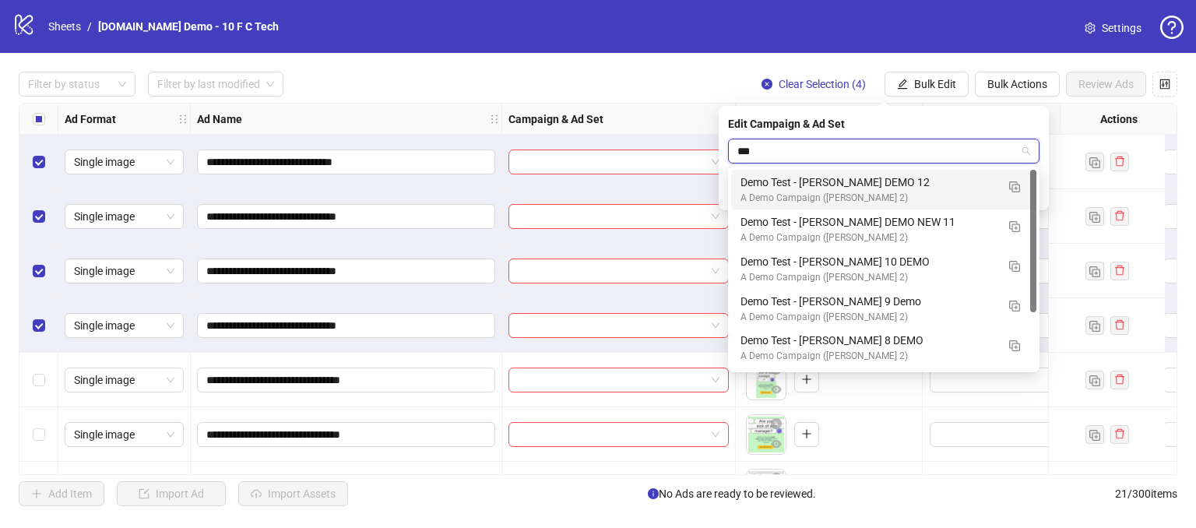
type input "****"
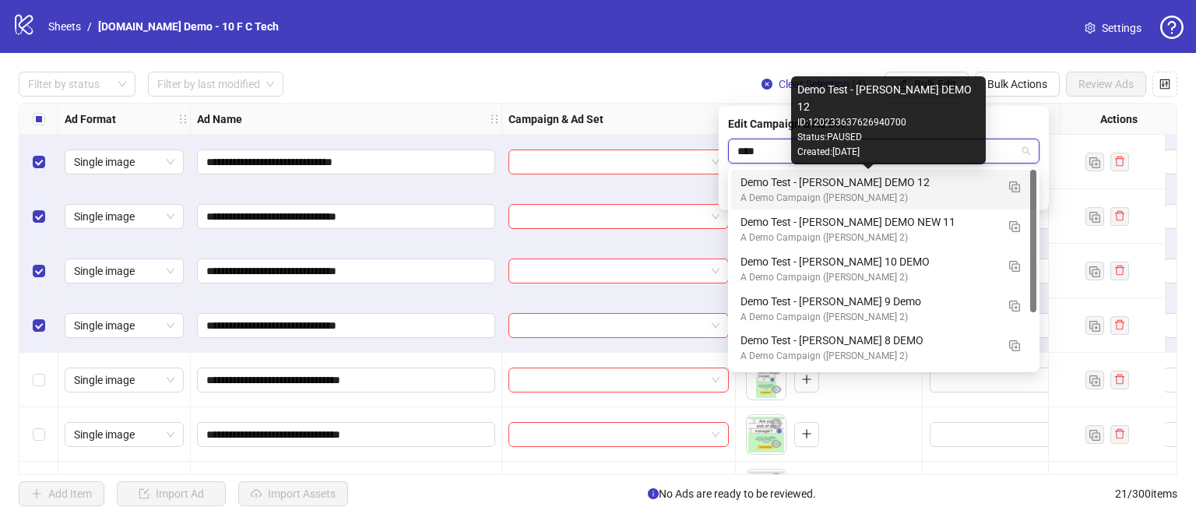
click at [814, 190] on div "Demo Test - [PERSON_NAME] DEMO 12" at bounding box center [868, 182] width 255 height 17
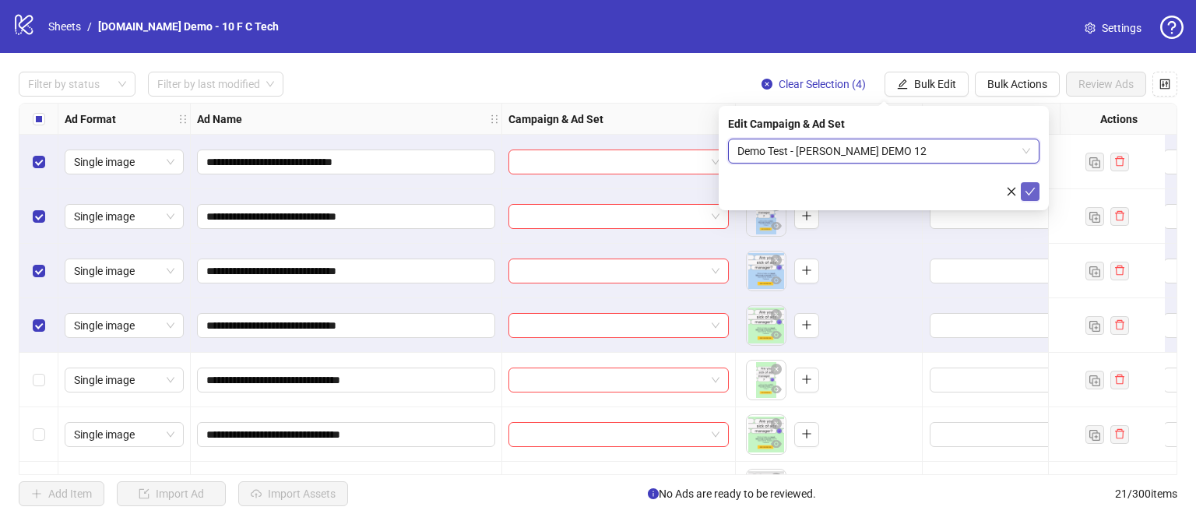
click at [1023, 188] on button "submit" at bounding box center [1030, 191] width 19 height 19
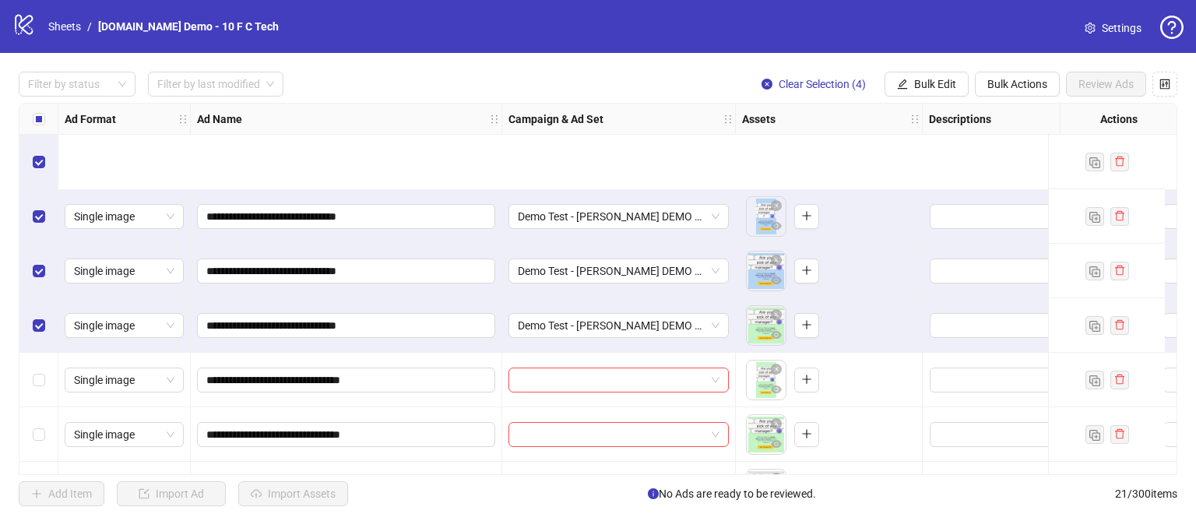
scroll to position [156, 0]
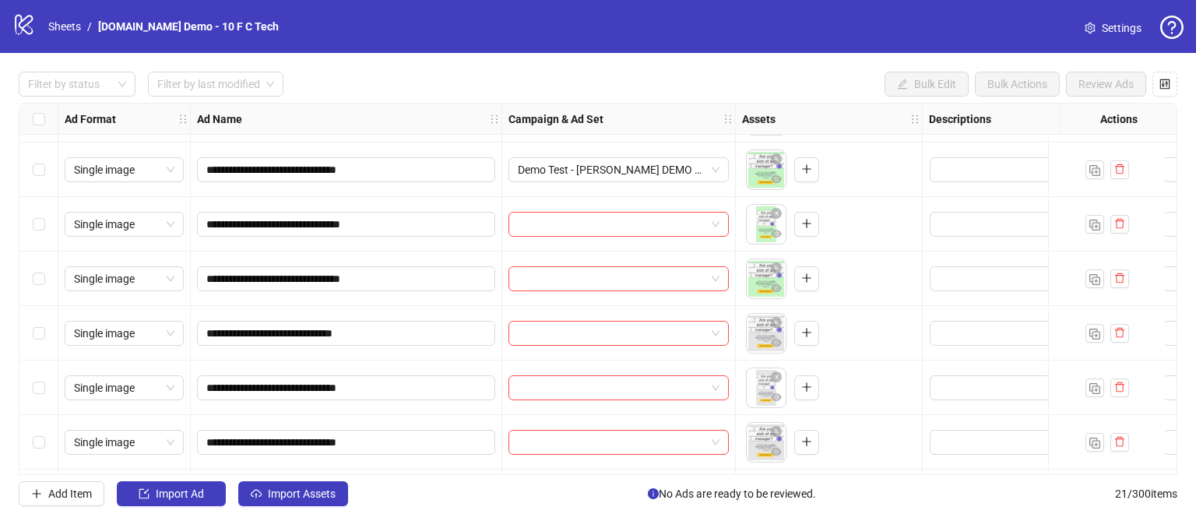
click at [30, 226] on div "Select row 5" at bounding box center [38, 224] width 39 height 55
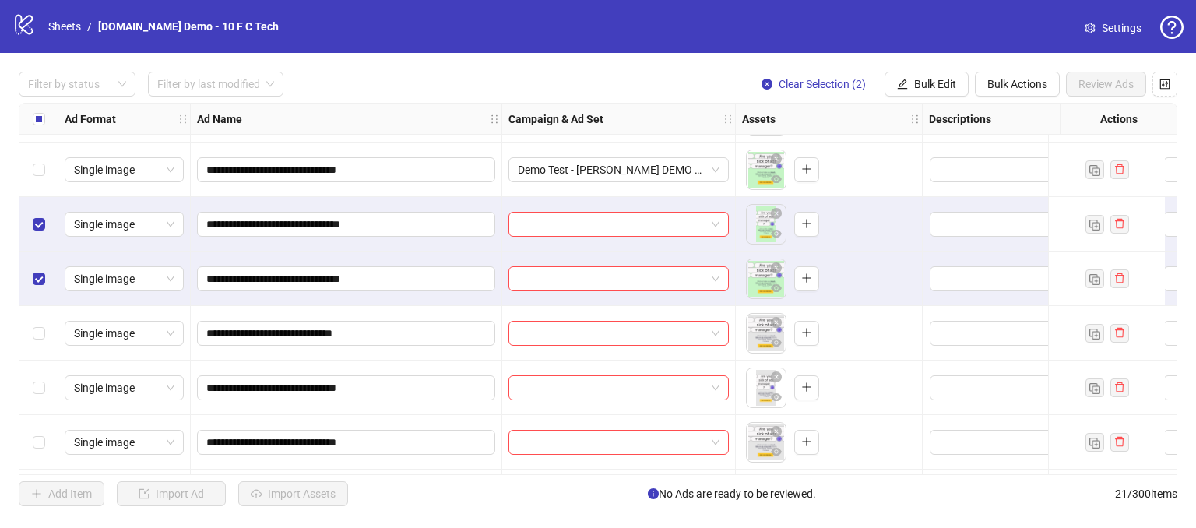
click at [44, 341] on div "Select row 7" at bounding box center [38, 333] width 39 height 55
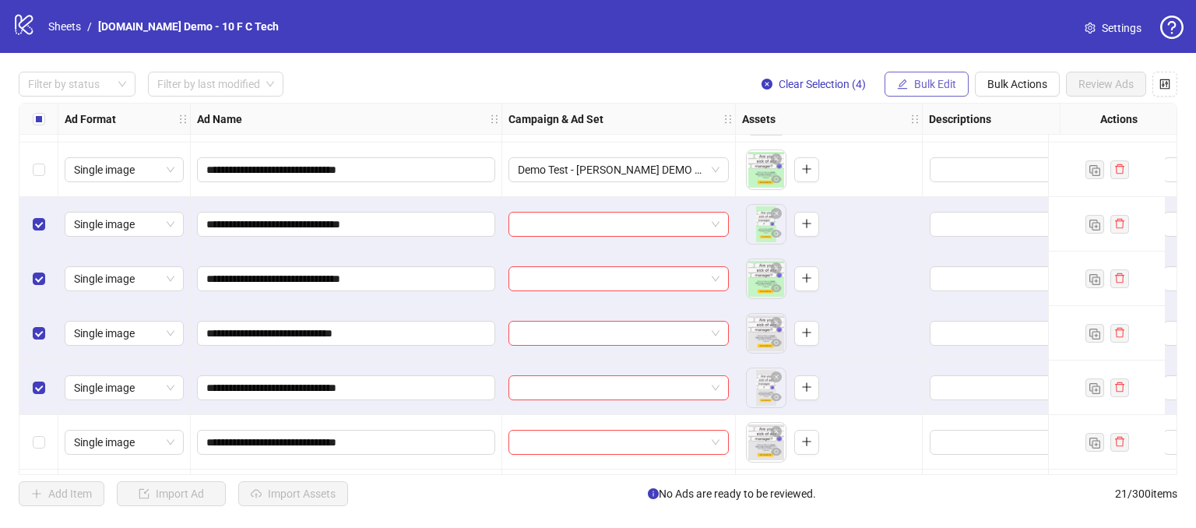
click at [928, 88] on span "Bulk Edit" at bounding box center [935, 84] width 42 height 12
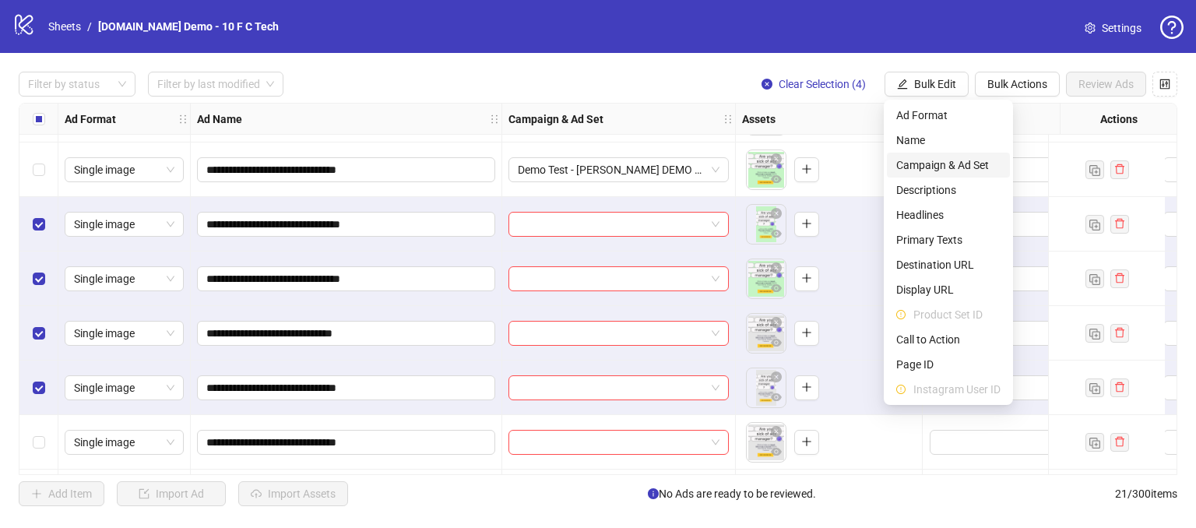
click at [916, 169] on span "Campaign & Ad Set" at bounding box center [948, 165] width 104 height 17
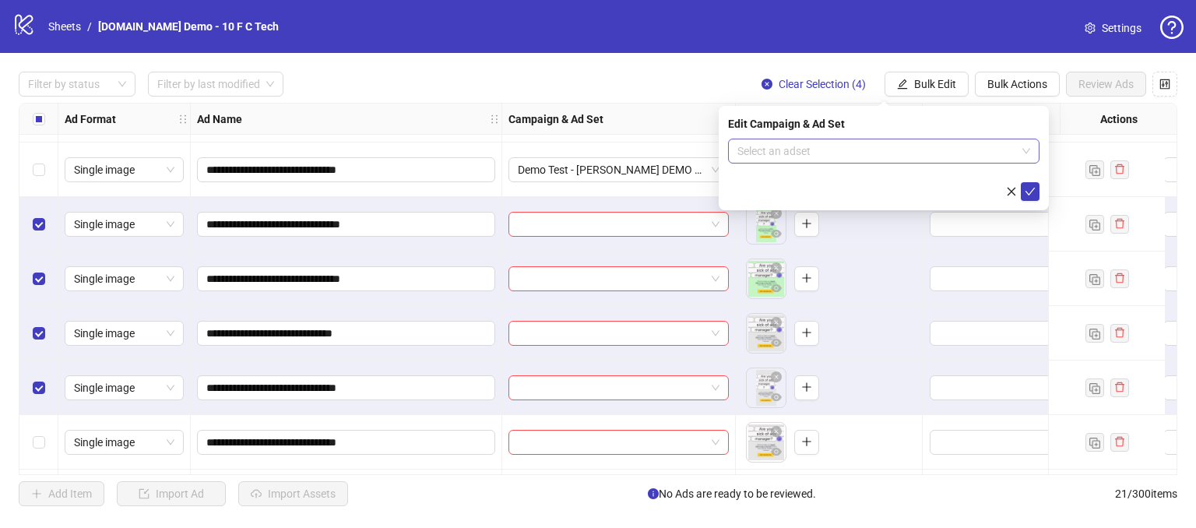
click at [809, 150] on input "search" at bounding box center [877, 150] width 279 height 23
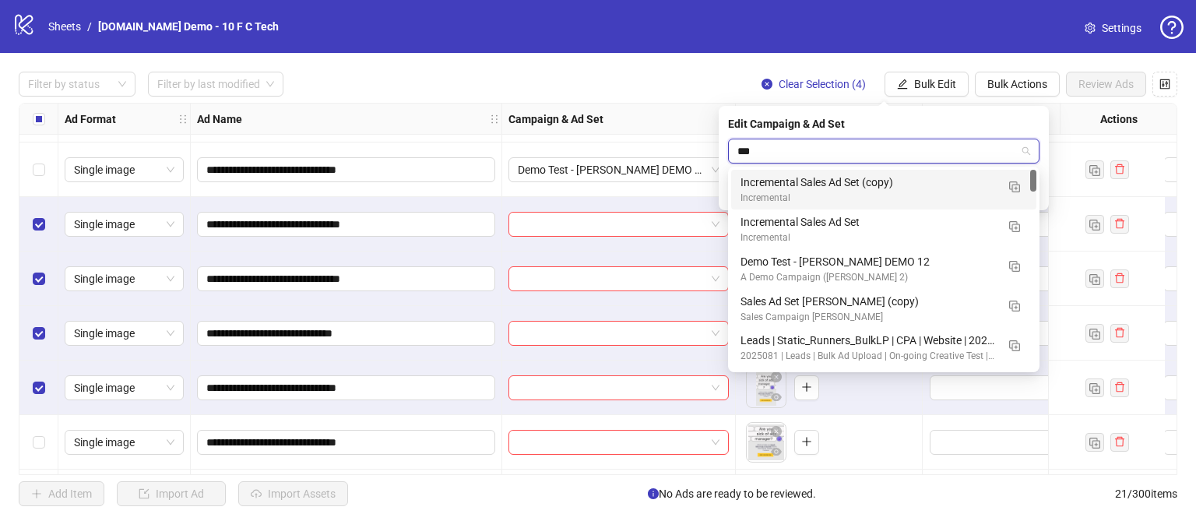
type input "****"
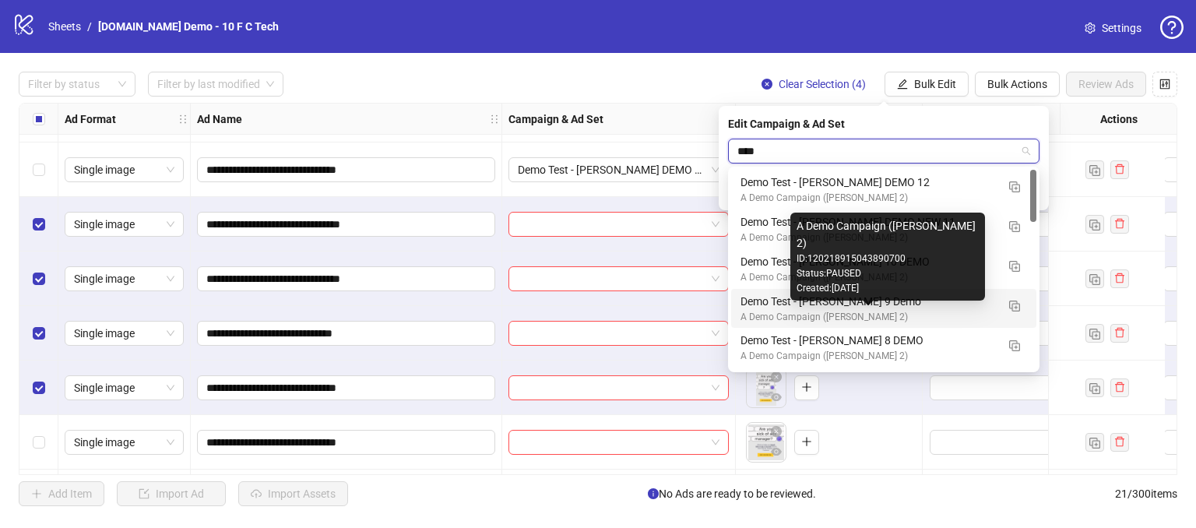
click at [839, 312] on div "A Demo Campaign ([PERSON_NAME] 2)" at bounding box center [868, 317] width 255 height 15
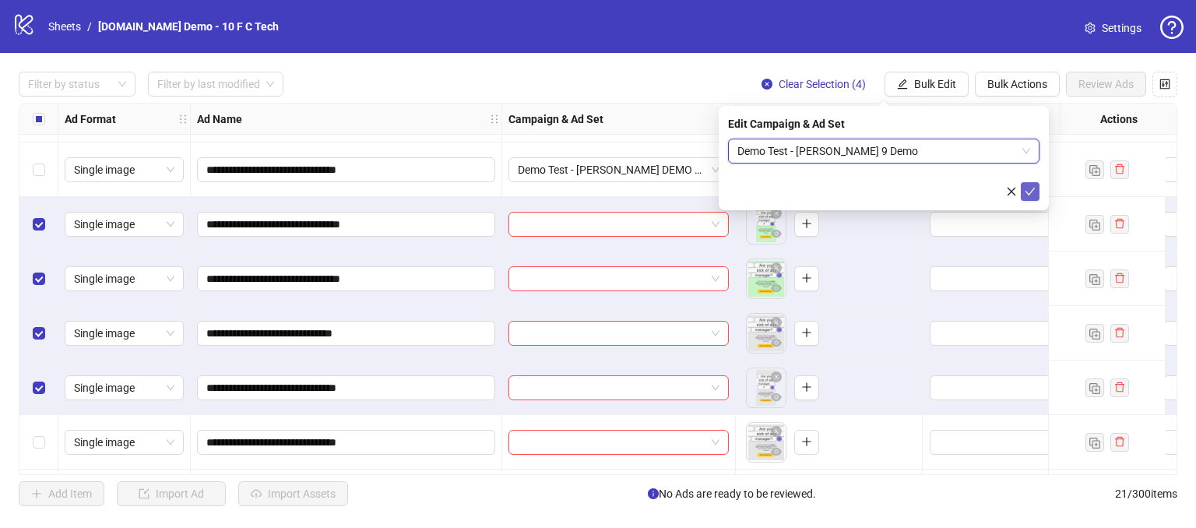
click at [1036, 189] on button "submit" at bounding box center [1030, 191] width 19 height 19
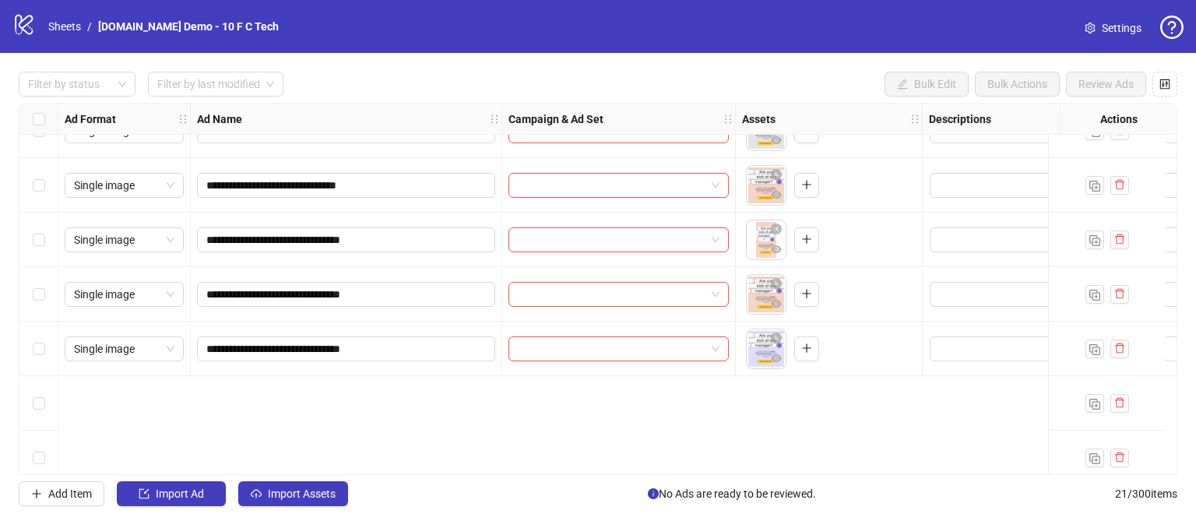
scroll to position [312, 0]
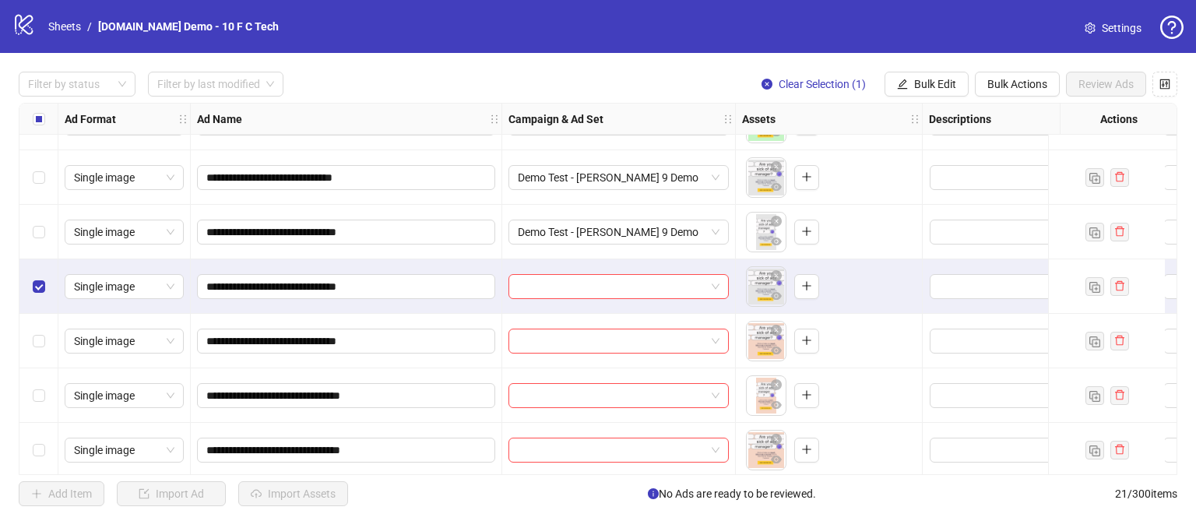
click at [30, 343] on div "Select row 10" at bounding box center [38, 341] width 39 height 55
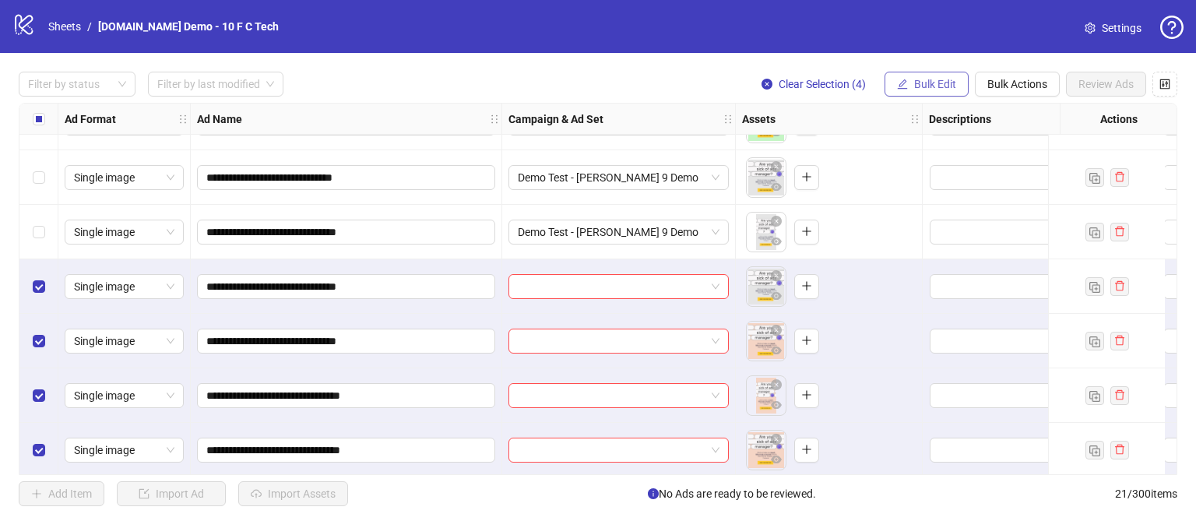
click at [949, 89] on span "Bulk Edit" at bounding box center [935, 84] width 42 height 12
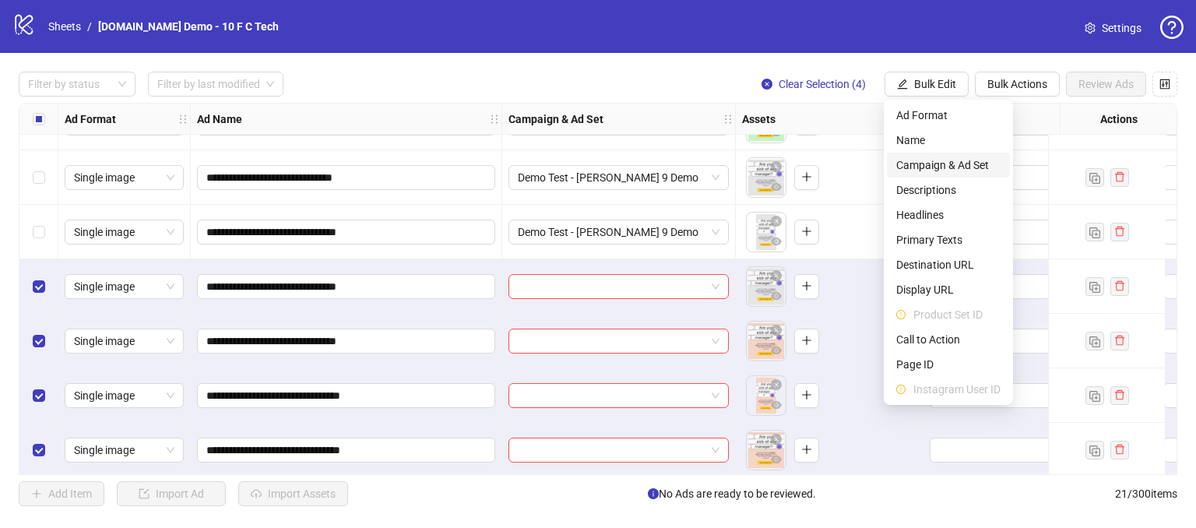
click at [912, 172] on span "Campaign & Ad Set" at bounding box center [948, 165] width 104 height 17
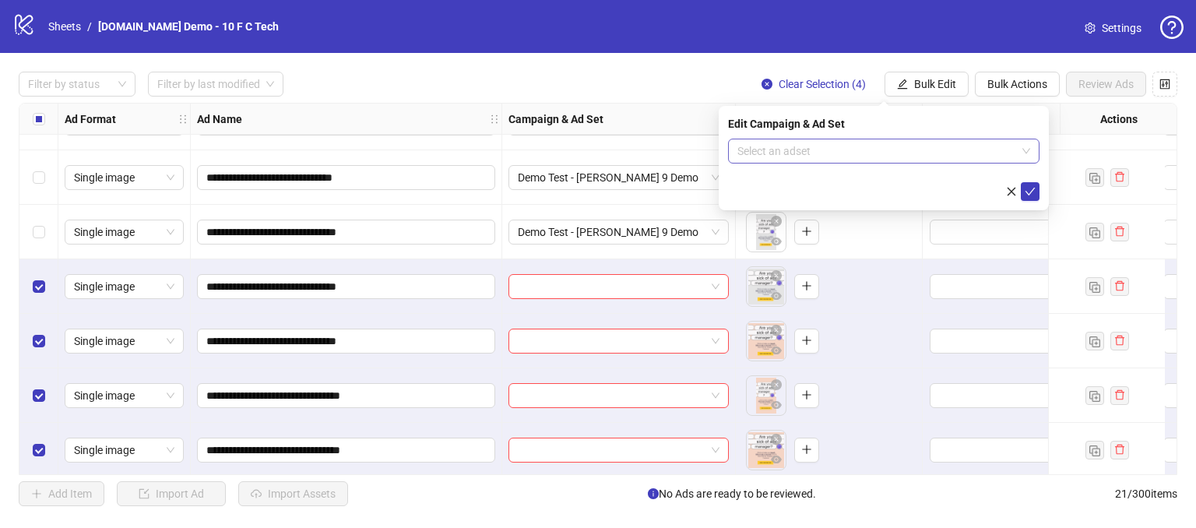
click at [808, 152] on input "search" at bounding box center [877, 150] width 279 height 23
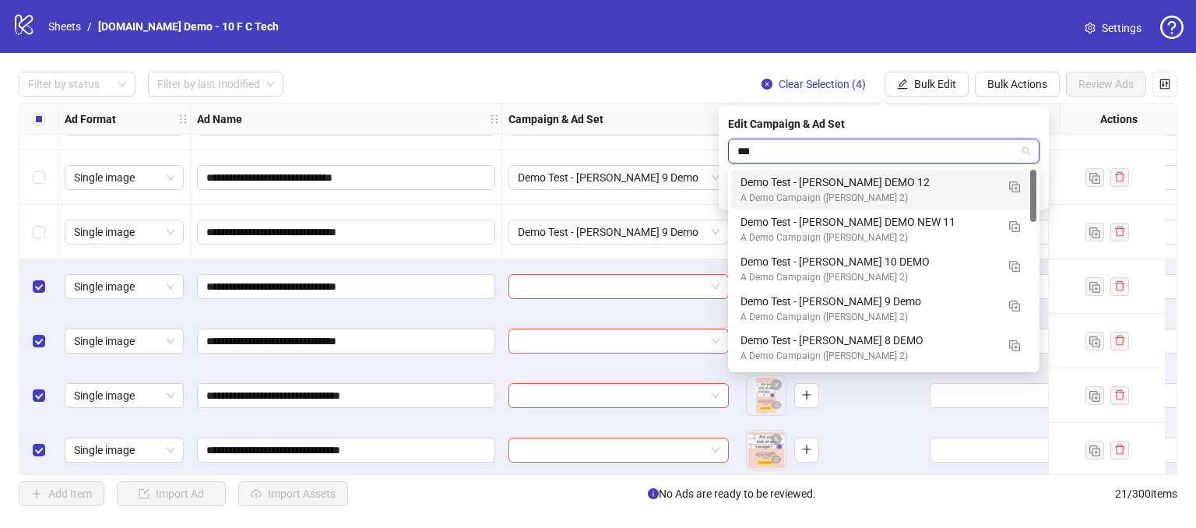
type input "****"
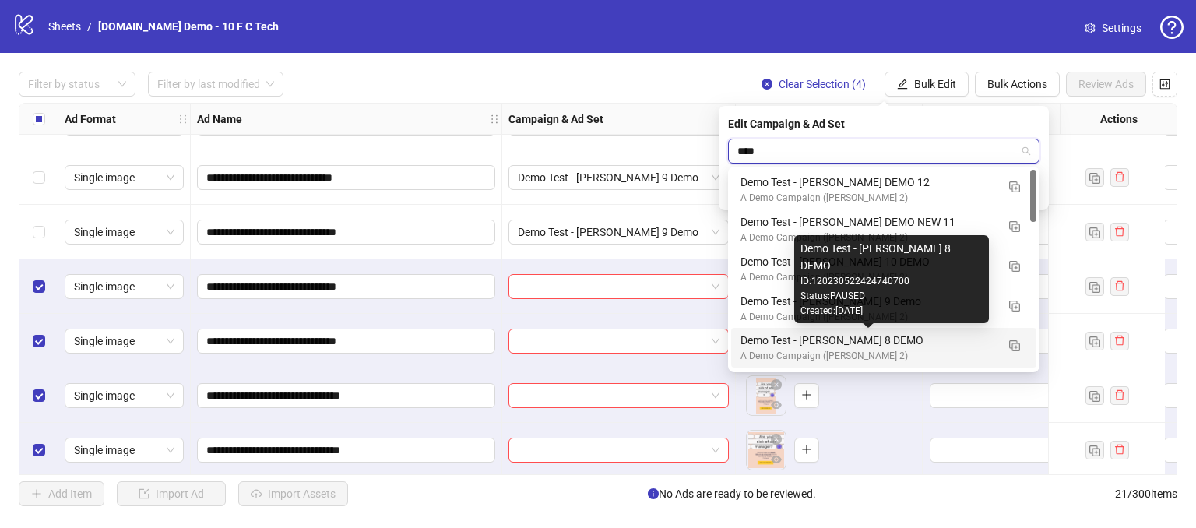
scroll to position [156, 0]
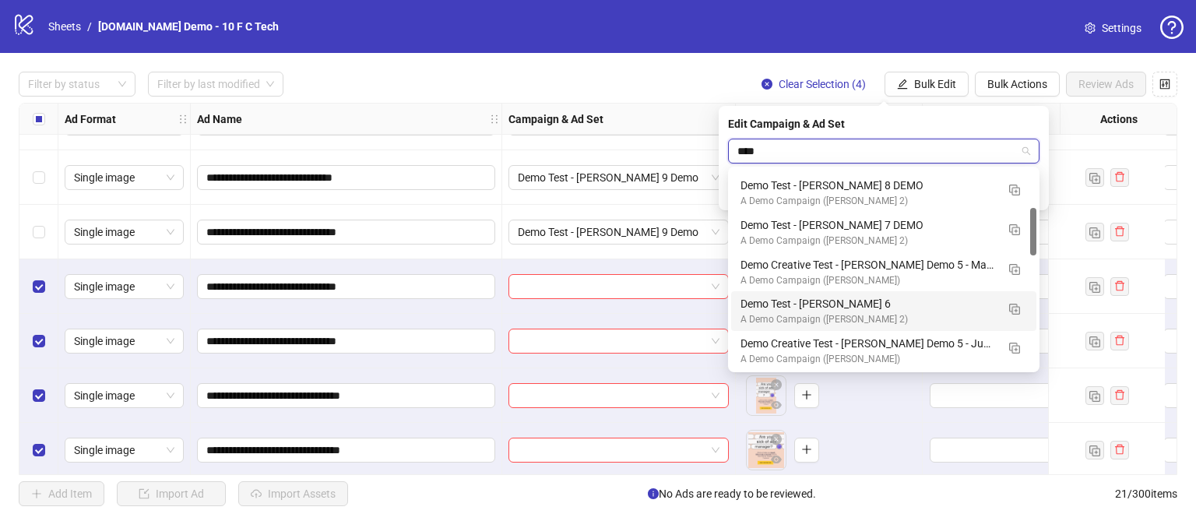
click at [804, 319] on div "A Demo Campaign ([PERSON_NAME] 2)" at bounding box center [868, 319] width 255 height 15
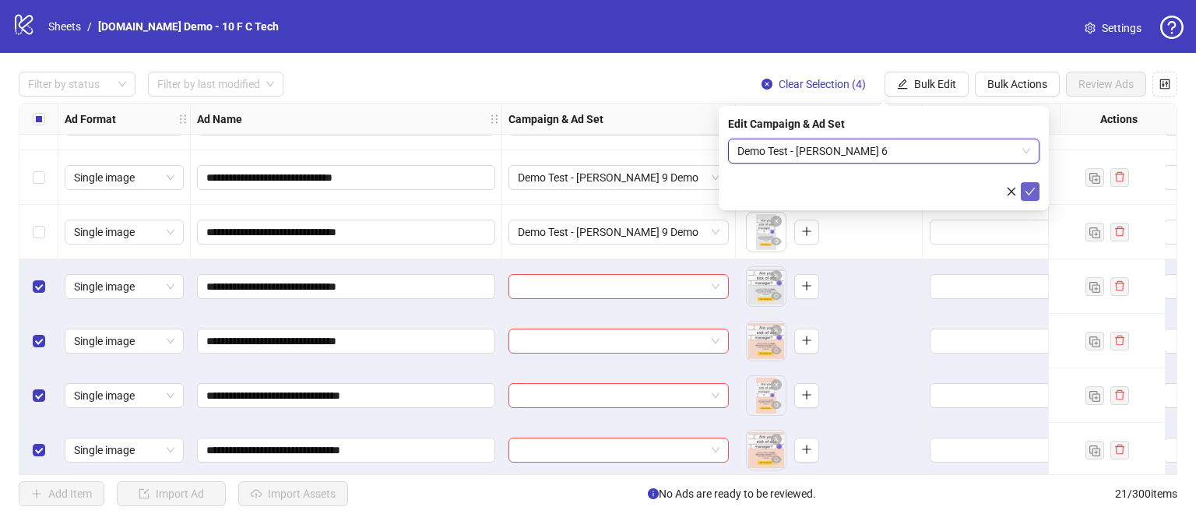
click at [1022, 194] on button "submit" at bounding box center [1030, 191] width 19 height 19
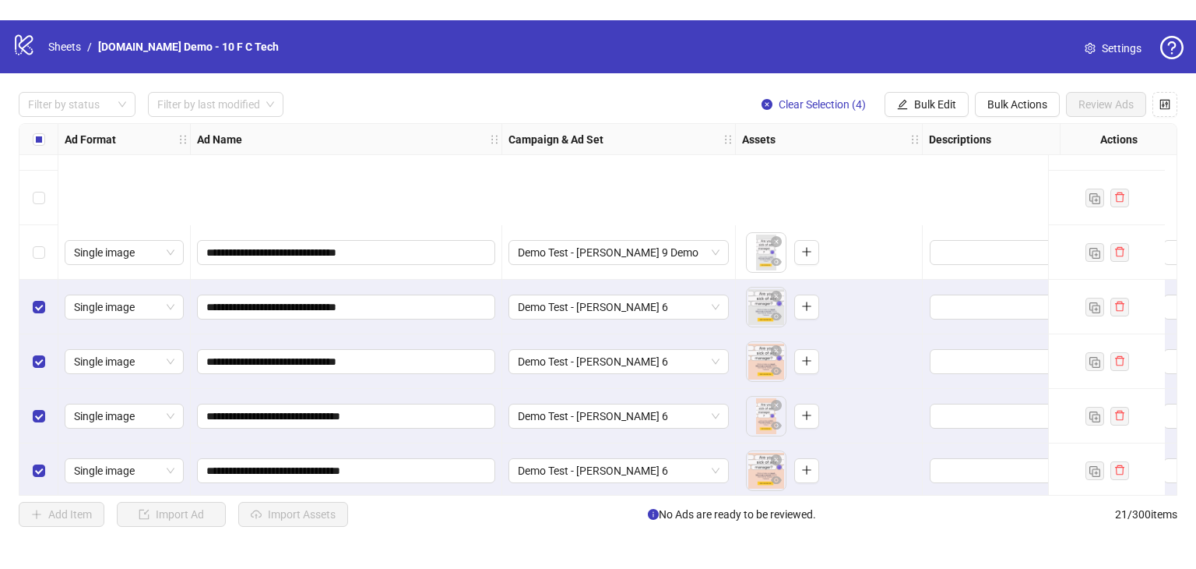
scroll to position [467, 0]
